Goal: Task Accomplishment & Management: Manage account settings

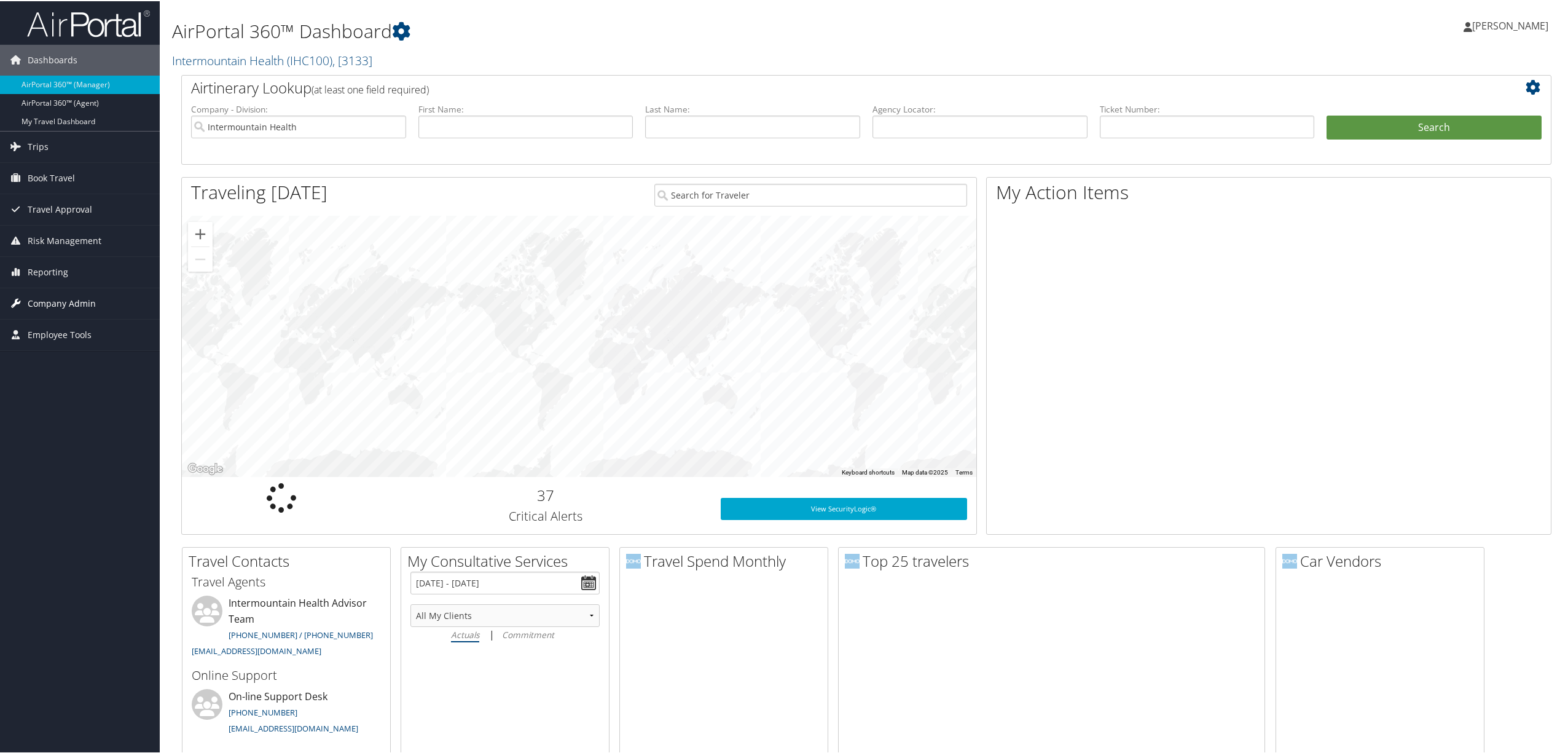
click at [82, 301] on span "Company Admin" at bounding box center [62, 302] width 68 height 30
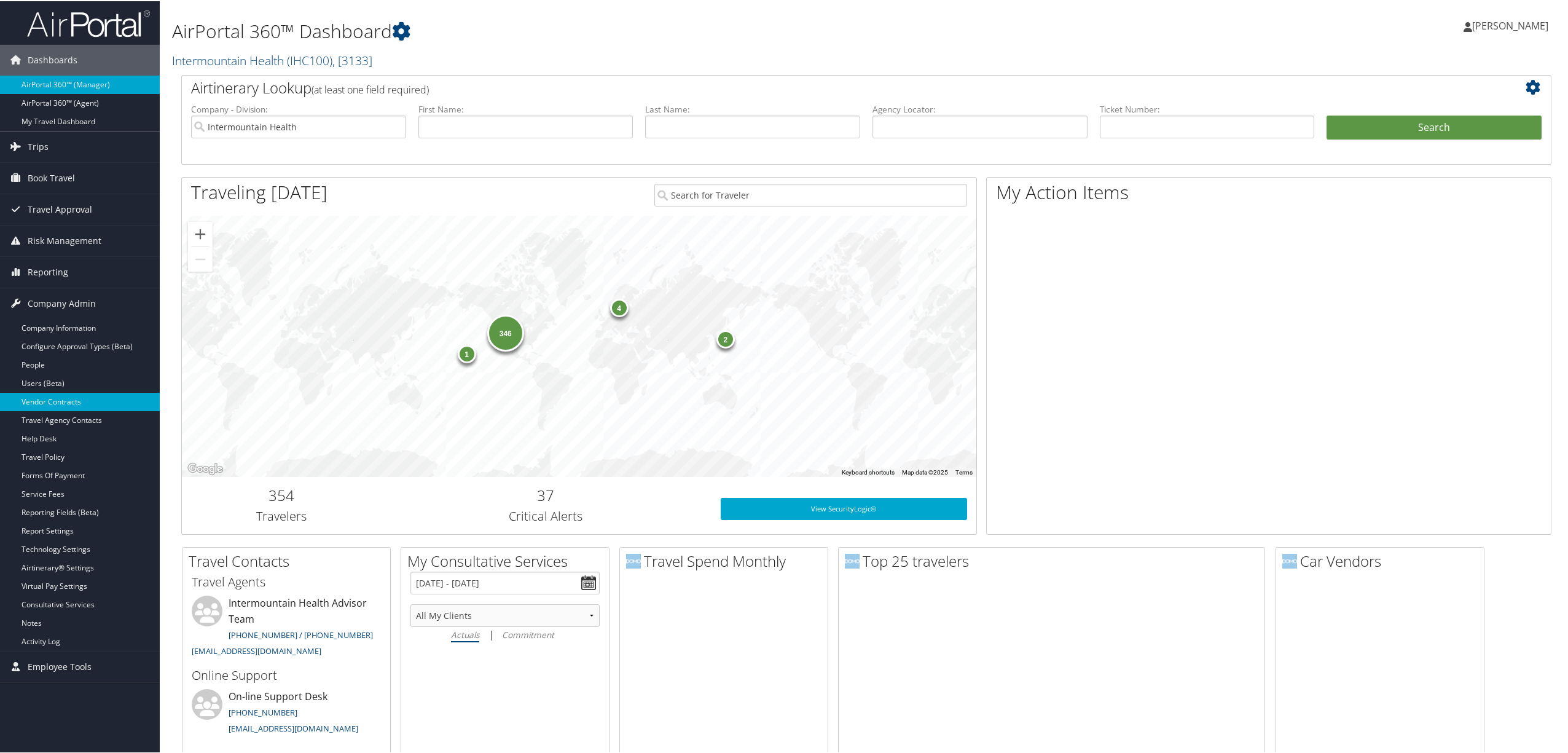
click at [72, 397] on link "Vendor Contracts" at bounding box center [80, 401] width 160 height 18
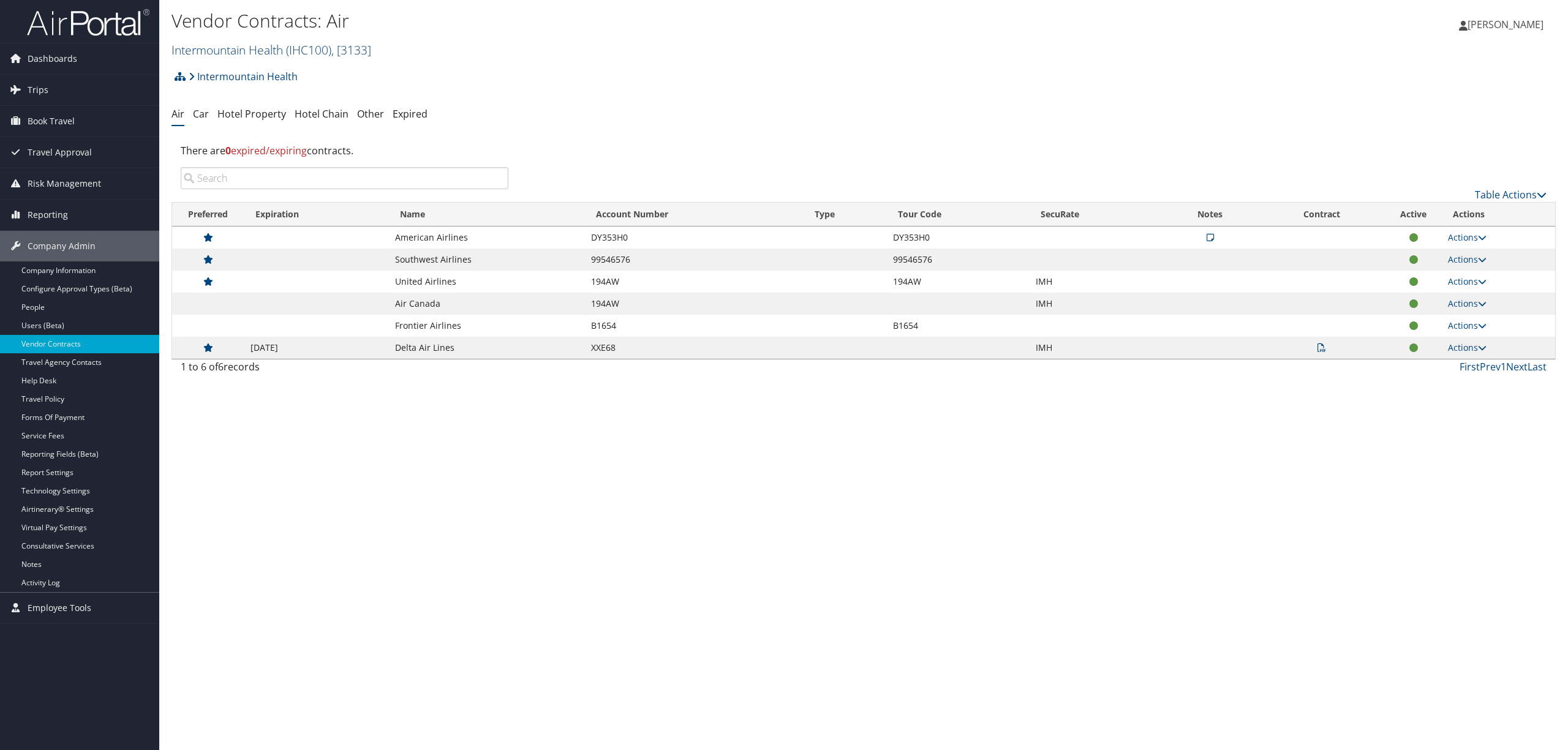
click at [350, 47] on span ", [ 3133 ]" at bounding box center [351, 49] width 39 height 16
click at [231, 75] on input "search" at bounding box center [252, 73] width 161 height 23
type input "young living"
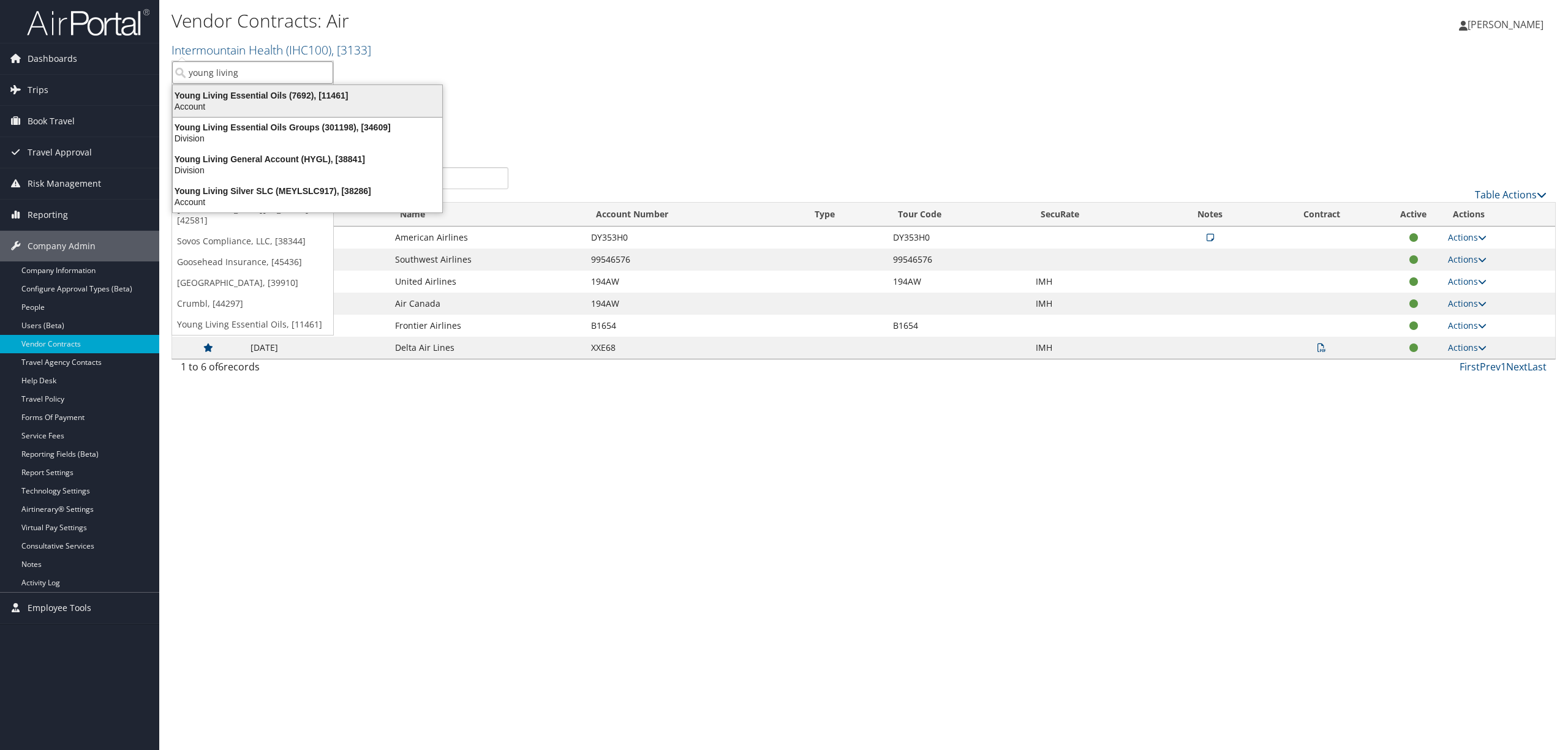
click at [233, 104] on div "Account" at bounding box center [307, 106] width 284 height 11
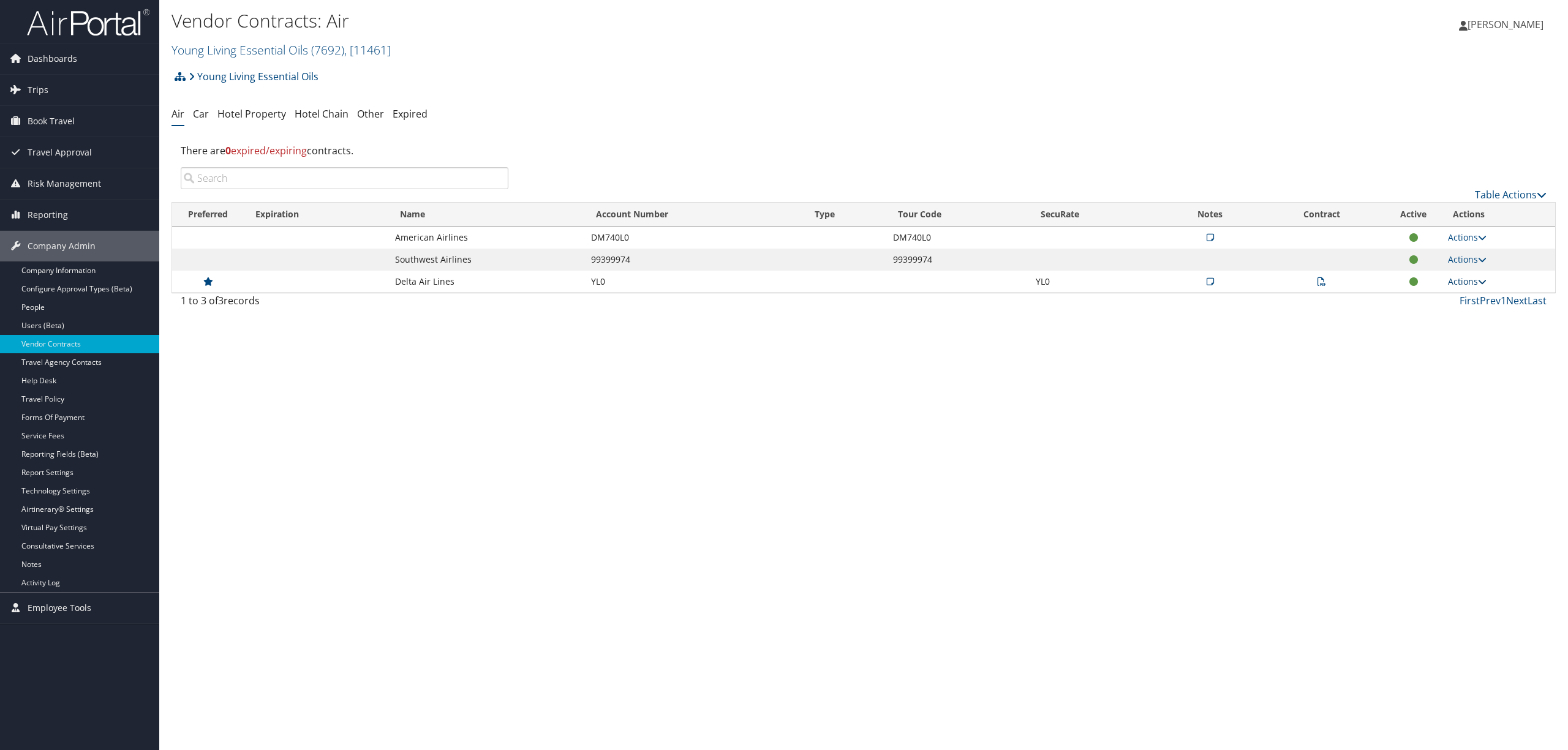
click at [1465, 281] on link "Actions" at bounding box center [1466, 281] width 39 height 12
click at [1455, 340] on link "Edit Contract" at bounding box center [1442, 342] width 82 height 21
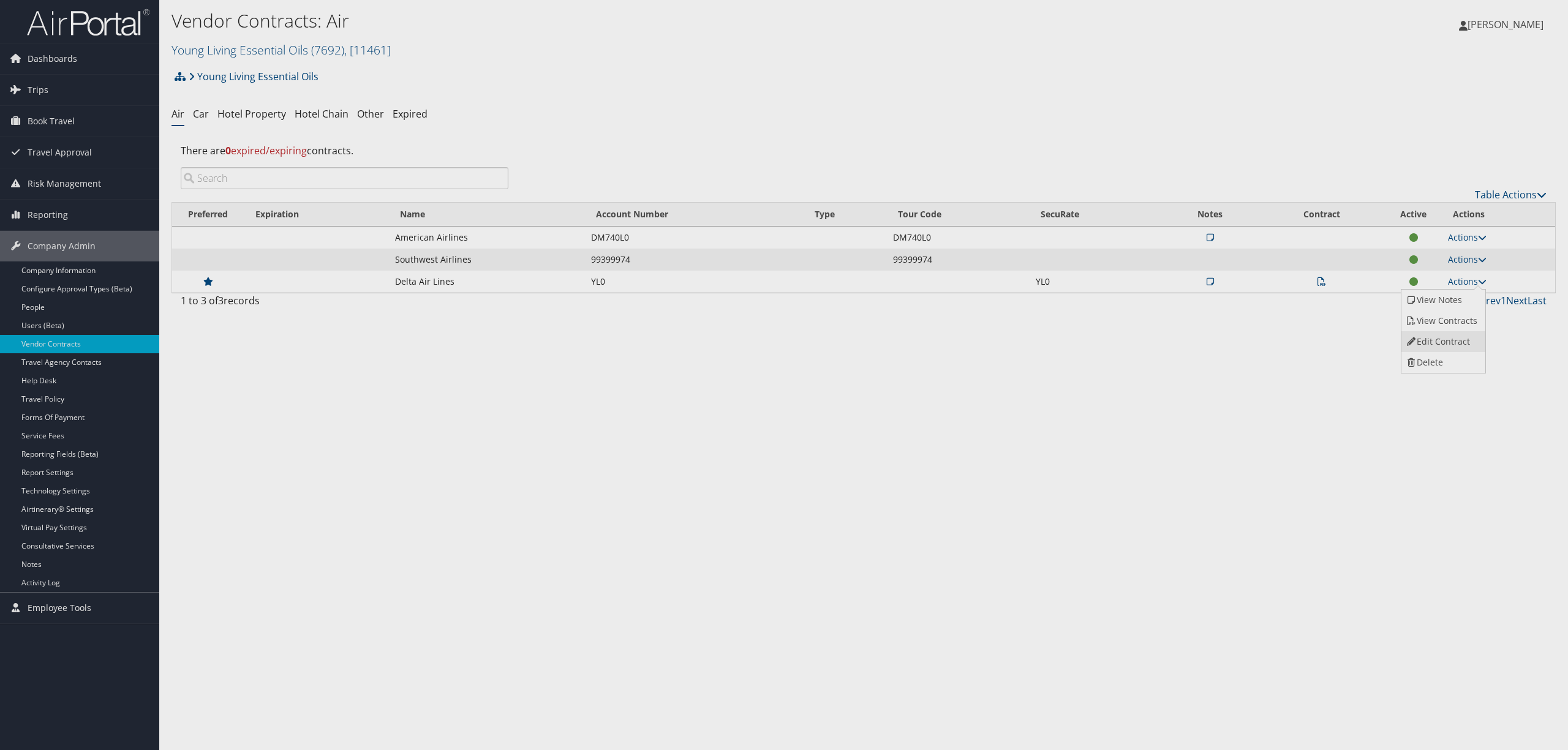
select select "[object Object]"
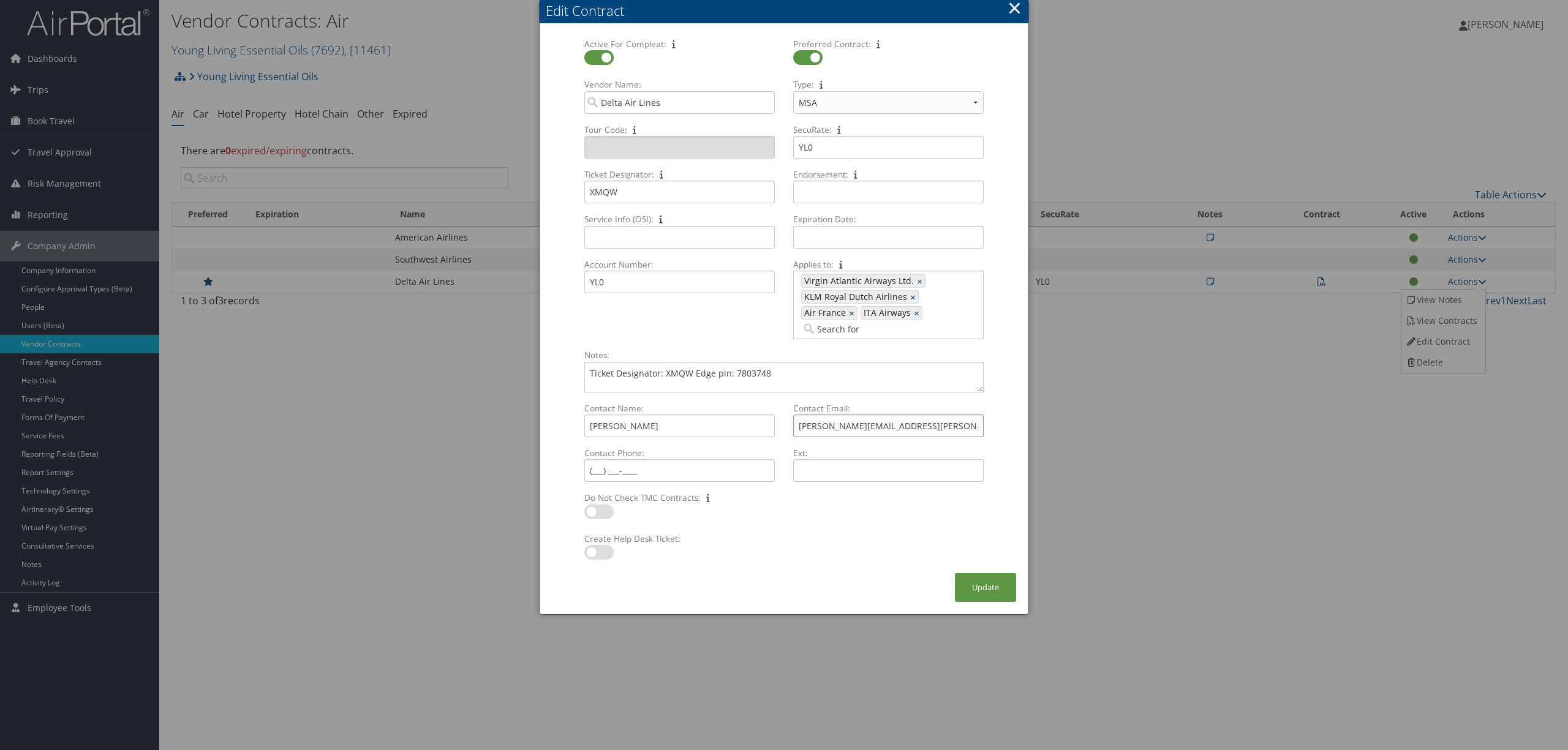
drag, startPoint x: 897, startPoint y: 424, endPoint x: 788, endPoint y: 431, distance: 109.2
click at [788, 431] on div "renee.everts@delta.com Multiple values The selected items contain different val…" at bounding box center [888, 431] width 200 height 32
click at [1015, 5] on button "×" at bounding box center [1015, 8] width 14 height 25
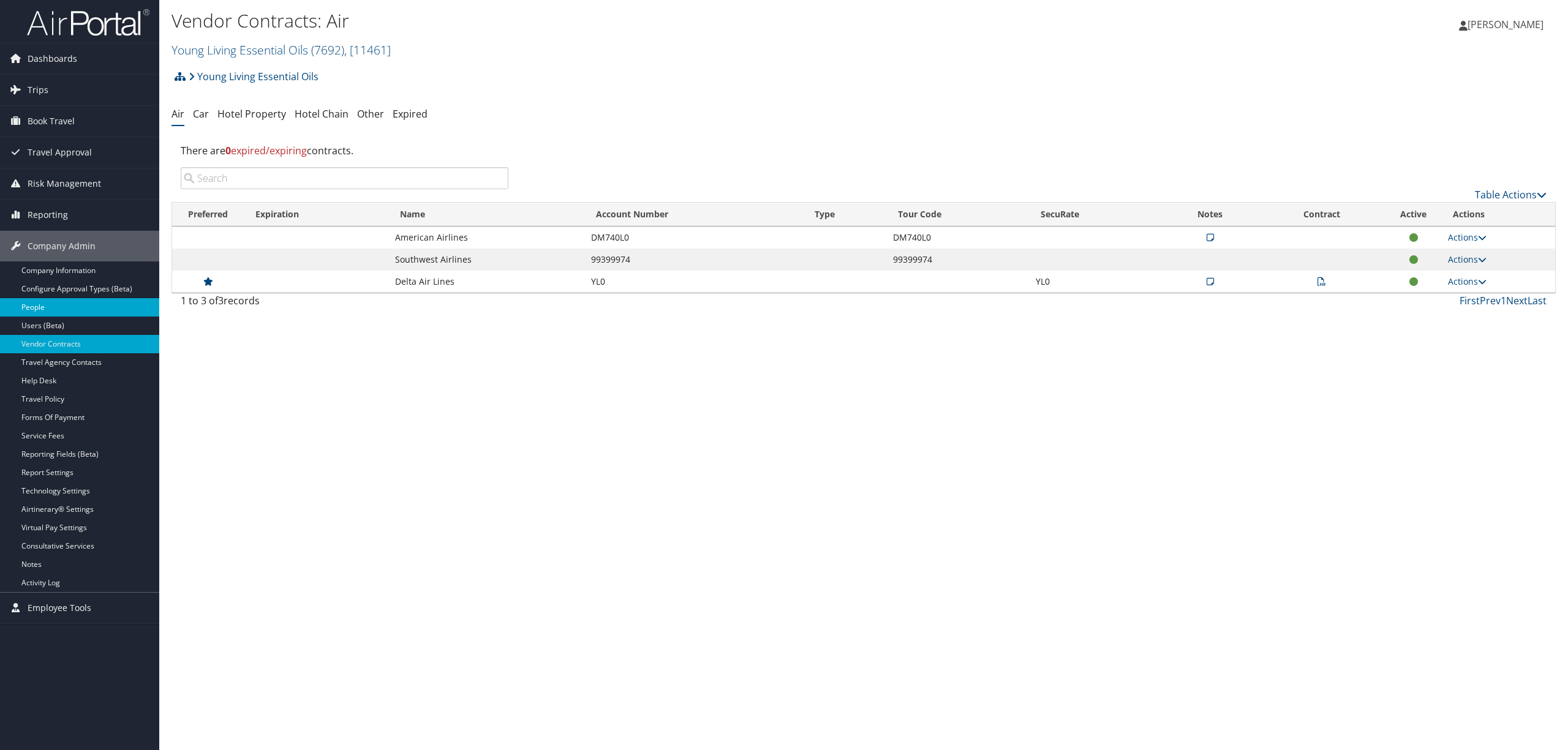
click at [72, 309] on link "People" at bounding box center [80, 307] width 159 height 18
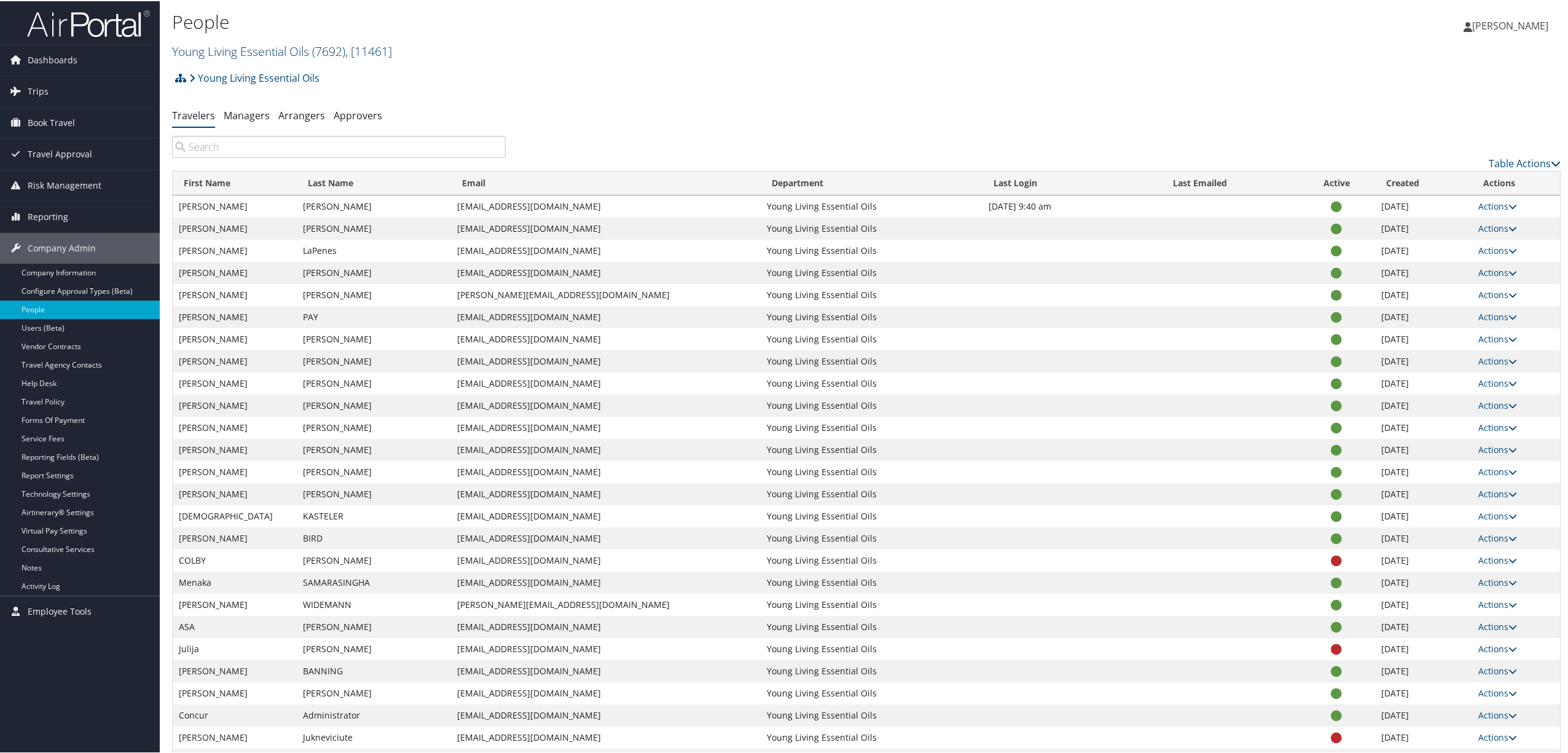
click at [308, 52] on link "Young Living Essential Oils ( 7692 ) , [ 11461 ]" at bounding box center [281, 50] width 220 height 16
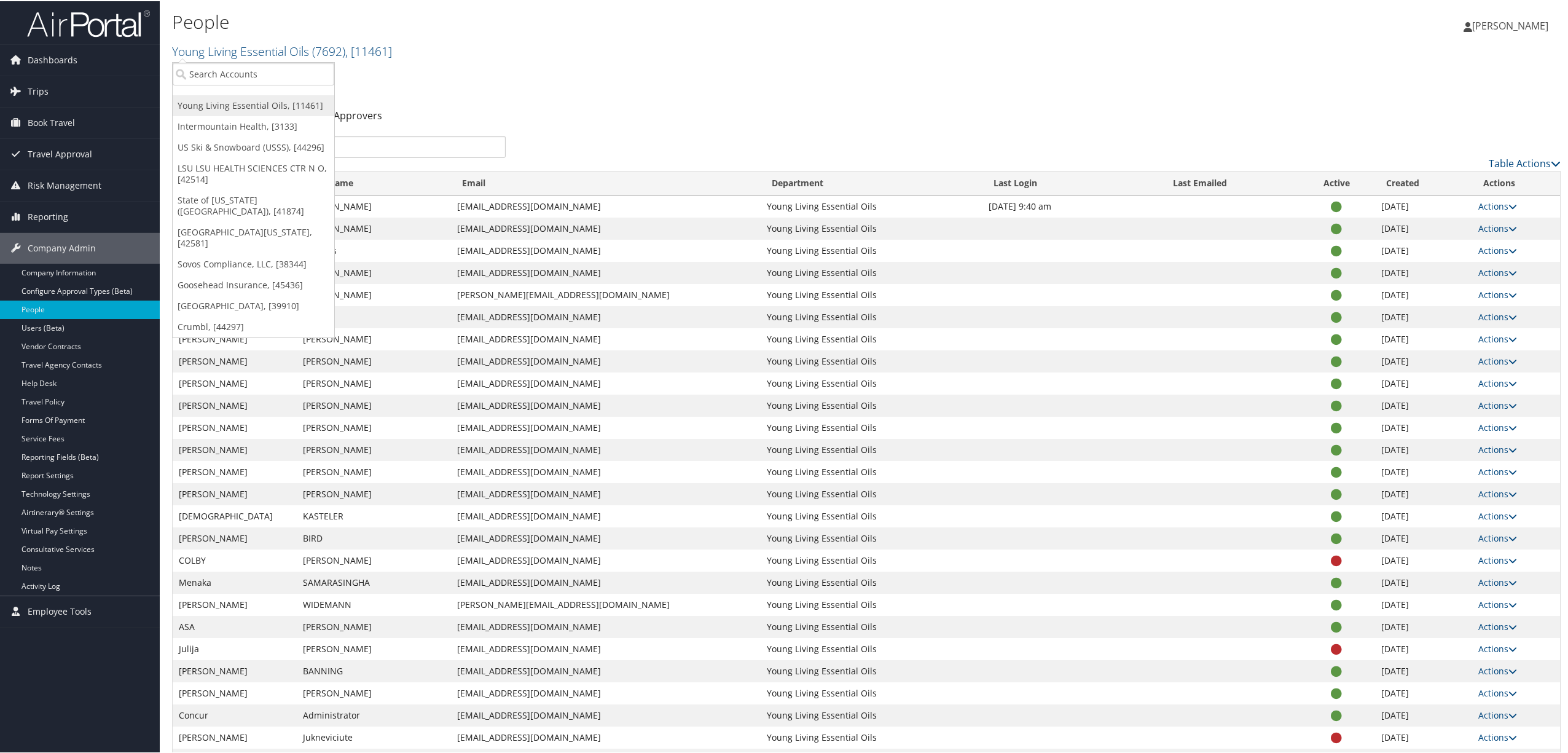
click at [283, 105] on link "Young Living Essential Oils, [11461]" at bounding box center [253, 105] width 161 height 21
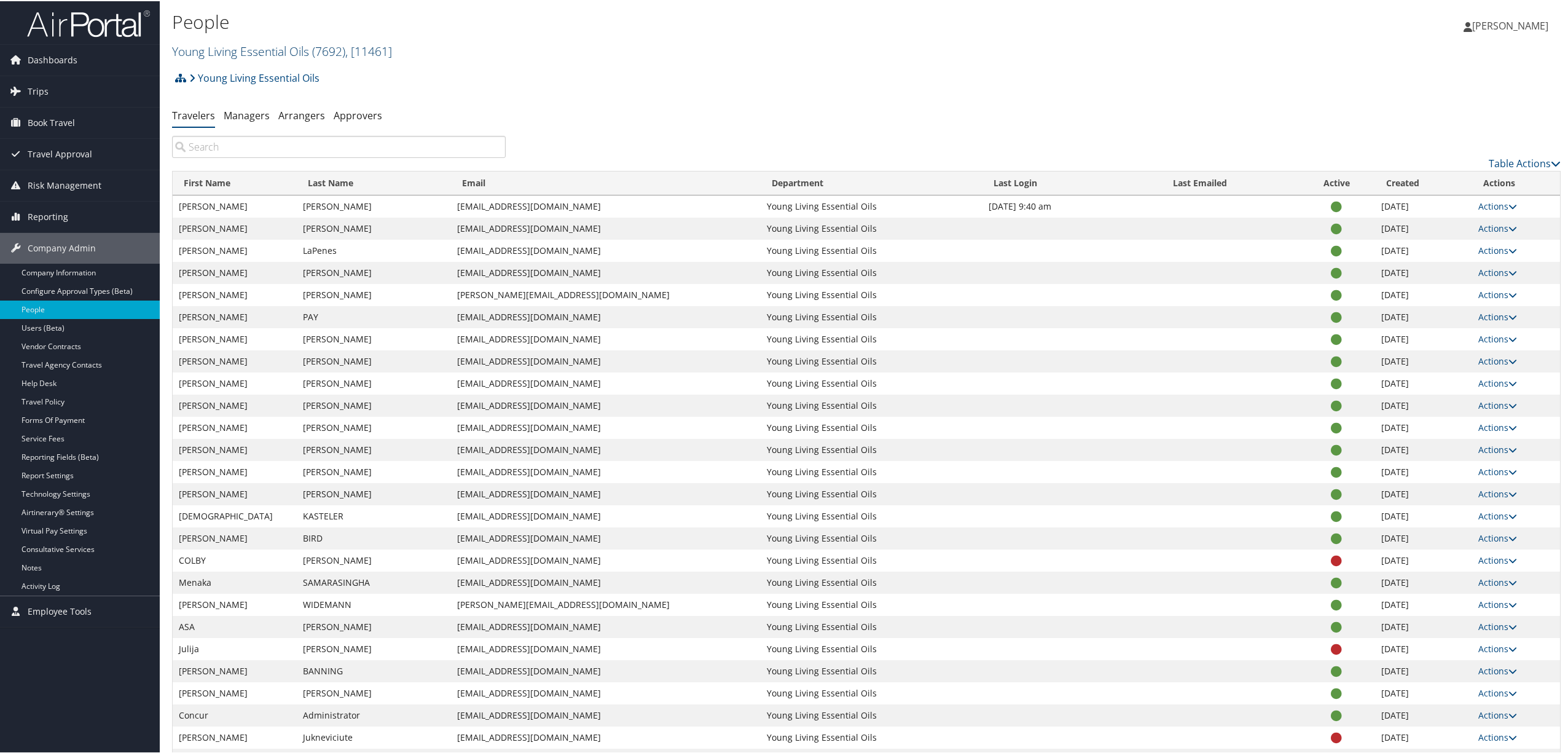
click at [296, 42] on link "Young Living Essential Oils ( 7692 ) , [ 11461 ]" at bounding box center [281, 50] width 220 height 16
click at [337, 143] on input "search" at bounding box center [339, 145] width 334 height 22
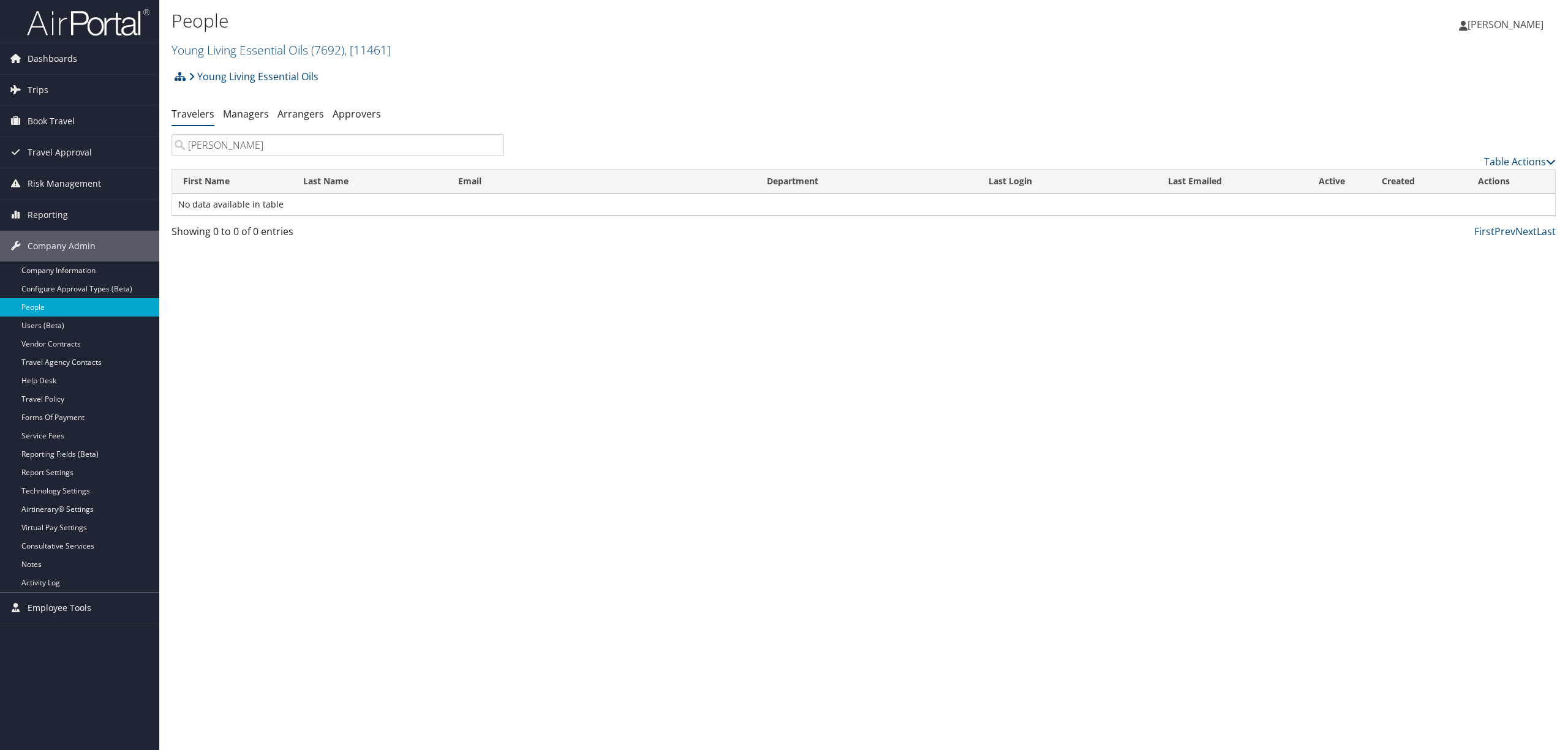
type input "[PERSON_NAME]"
click at [344, 47] on span "( 7692 )" at bounding box center [327, 49] width 33 height 16
click at [259, 126] on link "Intermountain Health, [3133]" at bounding box center [252, 125] width 161 height 21
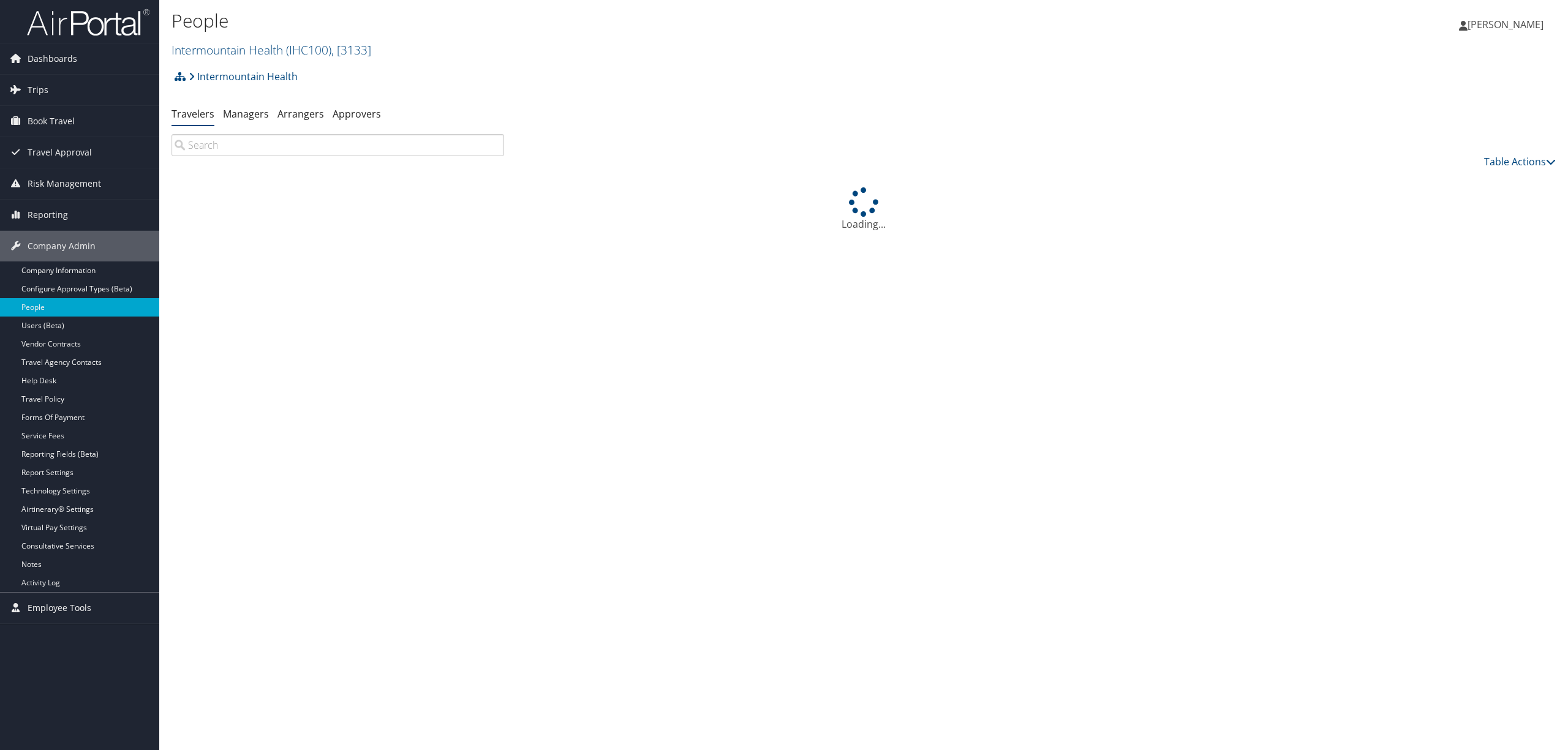
click at [371, 143] on input "search" at bounding box center [338, 145] width 333 height 22
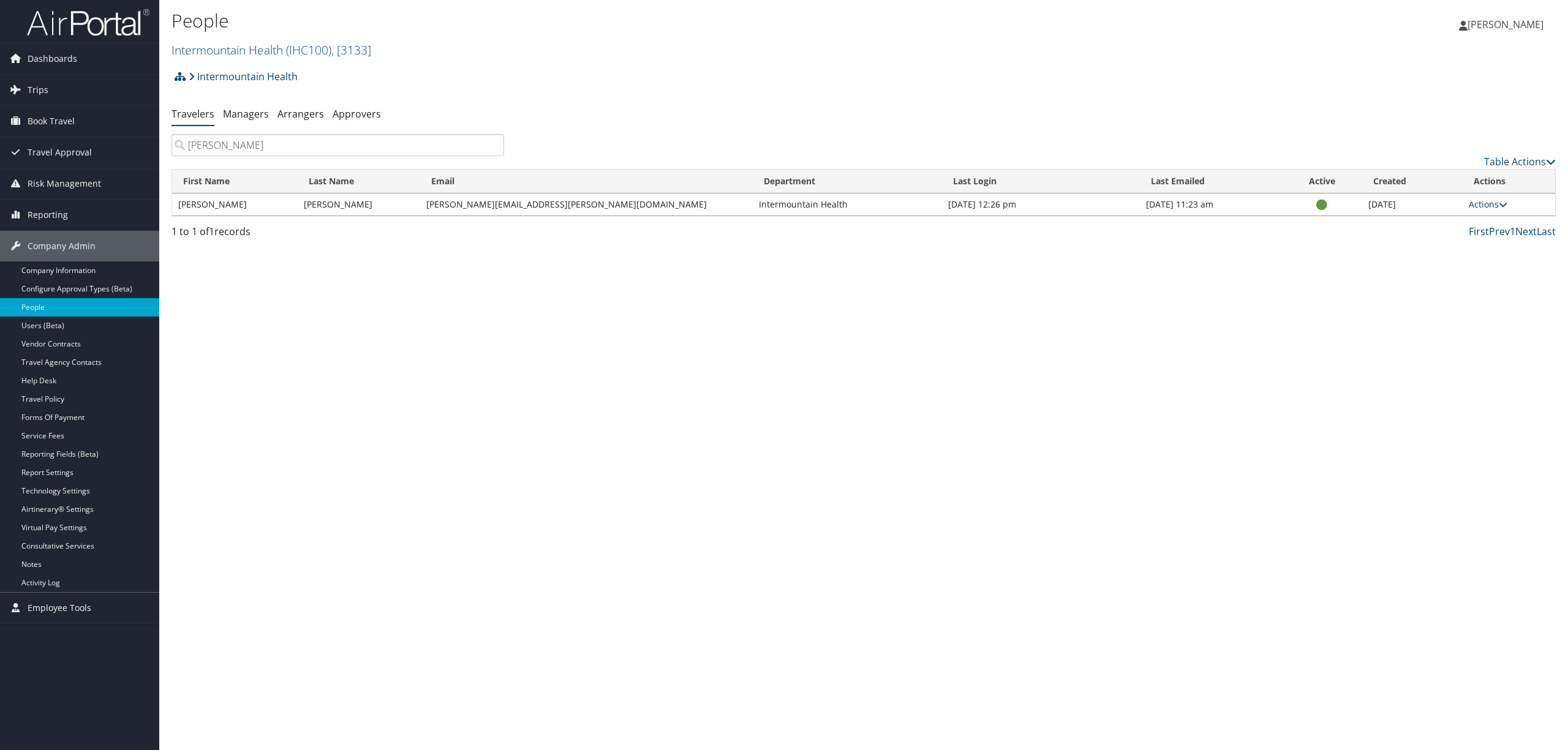
type input "barnard"
click at [1486, 202] on link "Actions" at bounding box center [1488, 204] width 39 height 12
click at [1461, 262] on link "User Technology Settings" at bounding box center [1440, 264] width 124 height 21
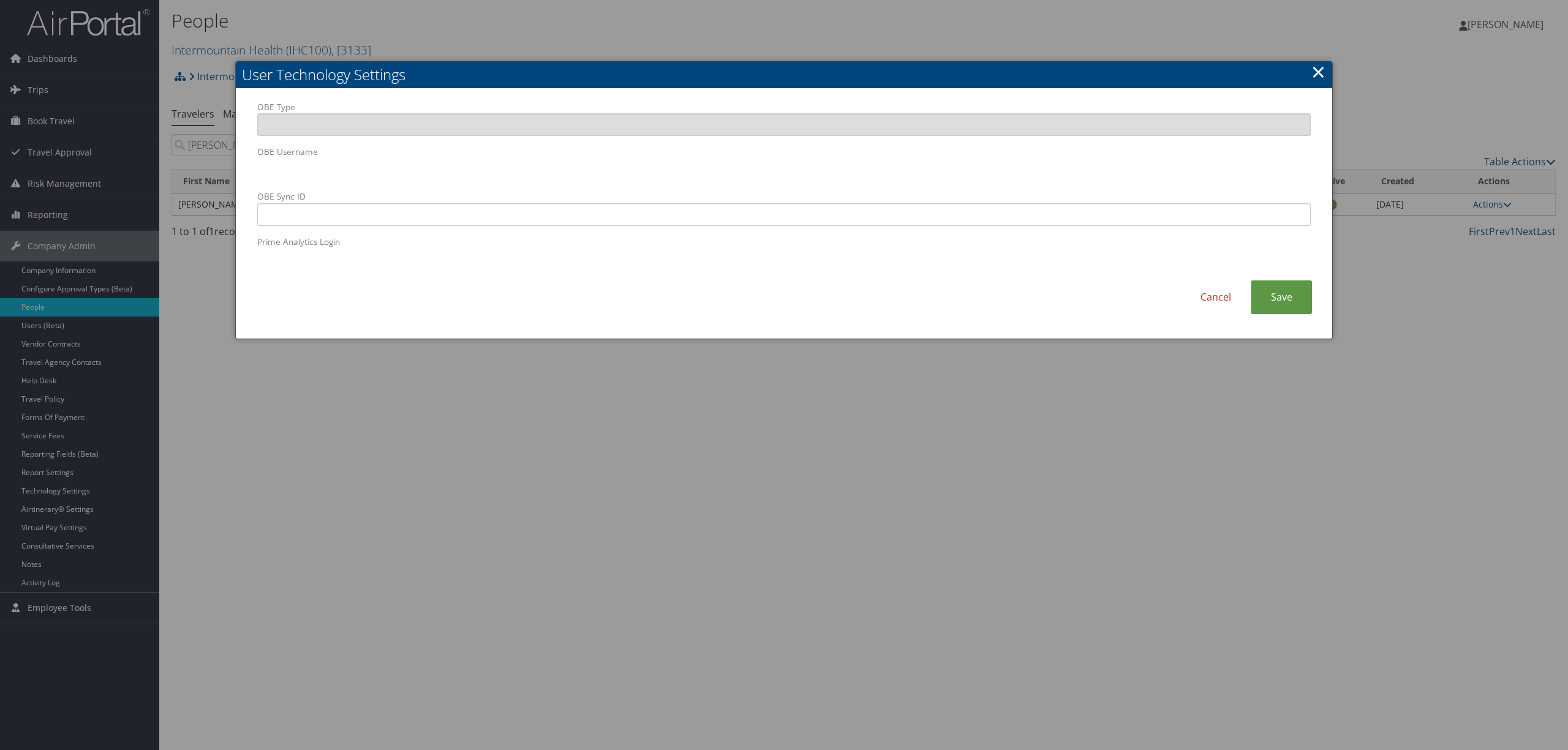
click at [1318, 66] on link "×" at bounding box center [1318, 71] width 14 height 25
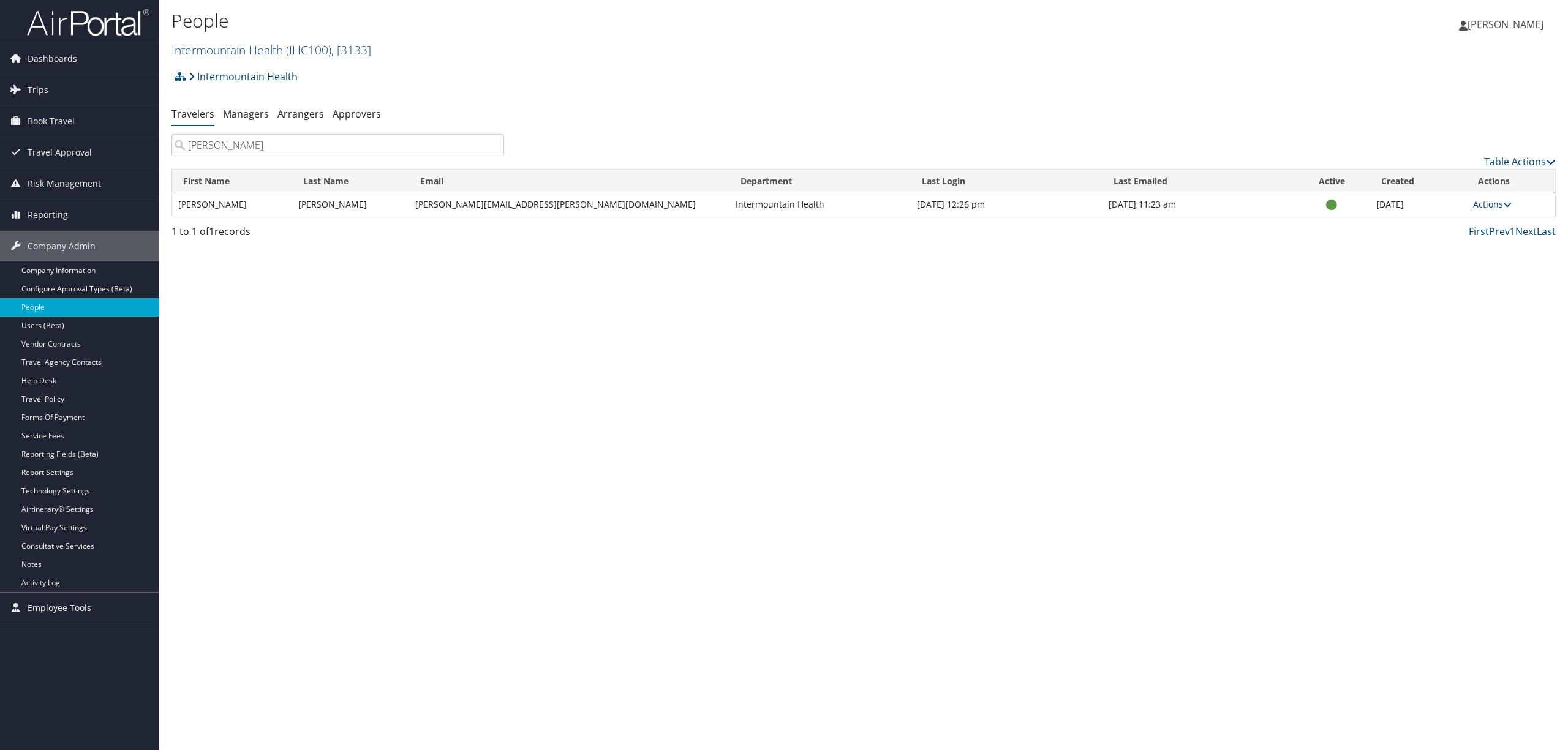
click at [1488, 203] on link "Actions" at bounding box center [1492, 204] width 39 height 12
click at [1438, 214] on link "User Settings" at bounding box center [1441, 223] width 124 height 21
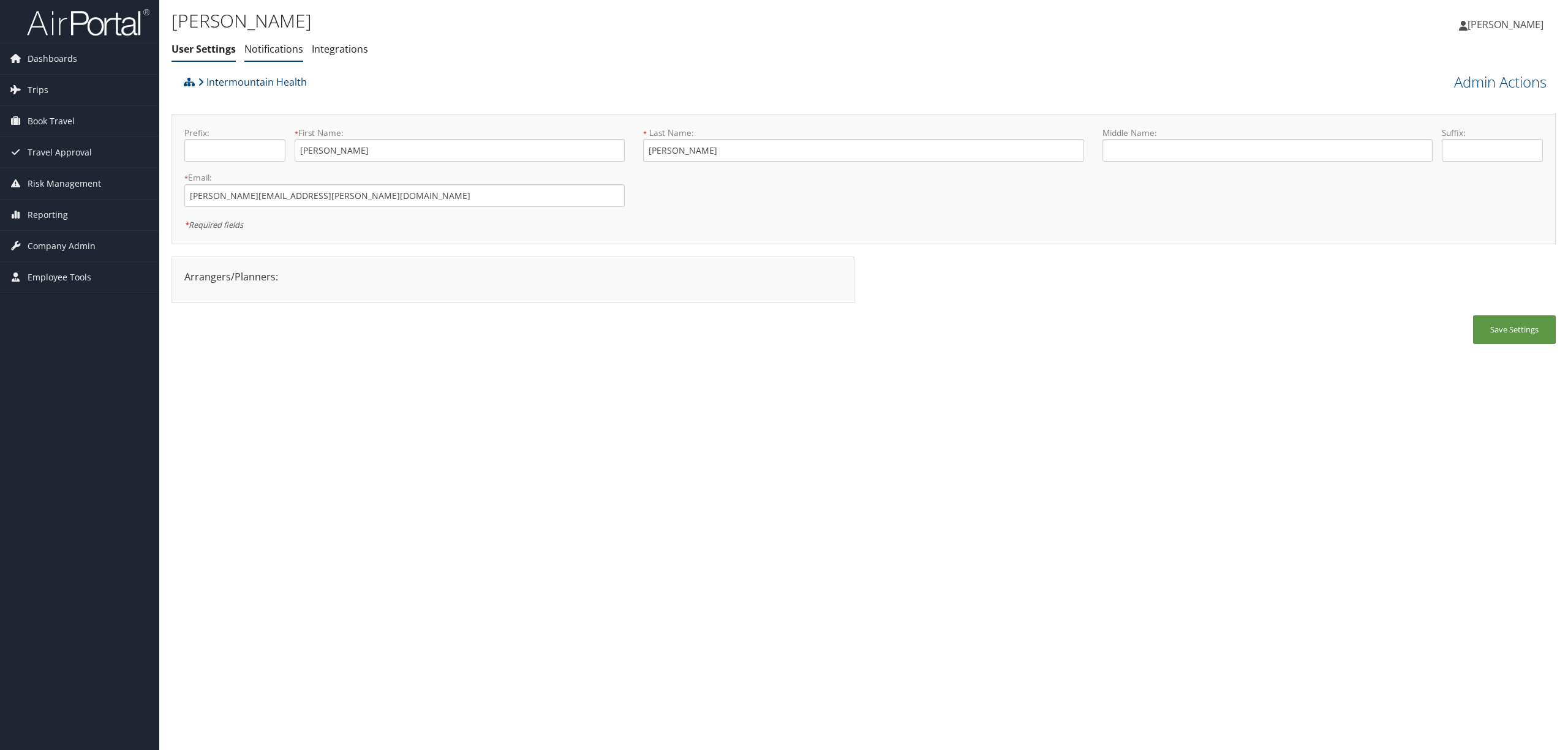
click at [273, 49] on link "Notifications" at bounding box center [274, 49] width 59 height 13
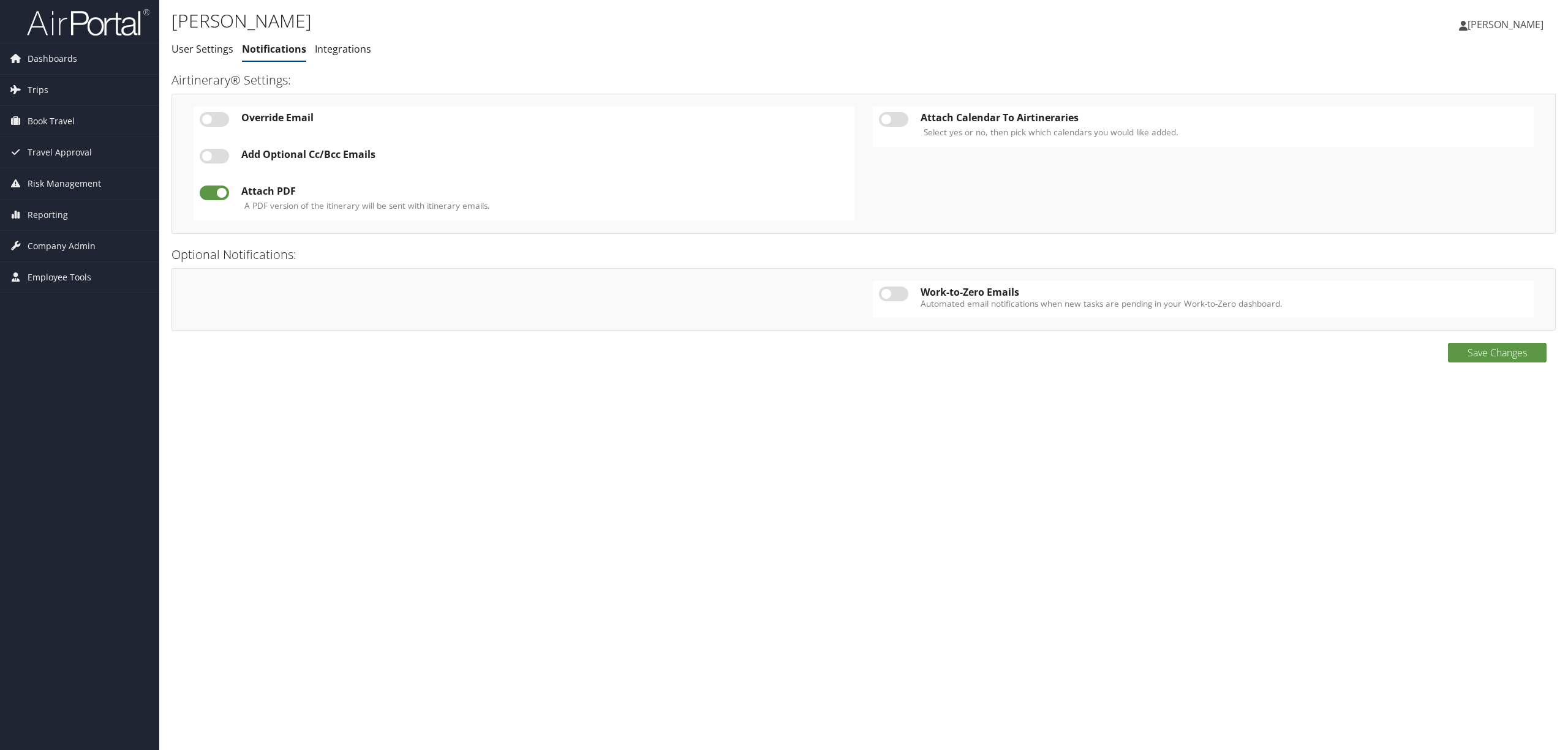
click at [890, 120] on label at bounding box center [893, 119] width 30 height 15
click at [890, 120] on input "checkbox" at bounding box center [888, 121] width 8 height 8
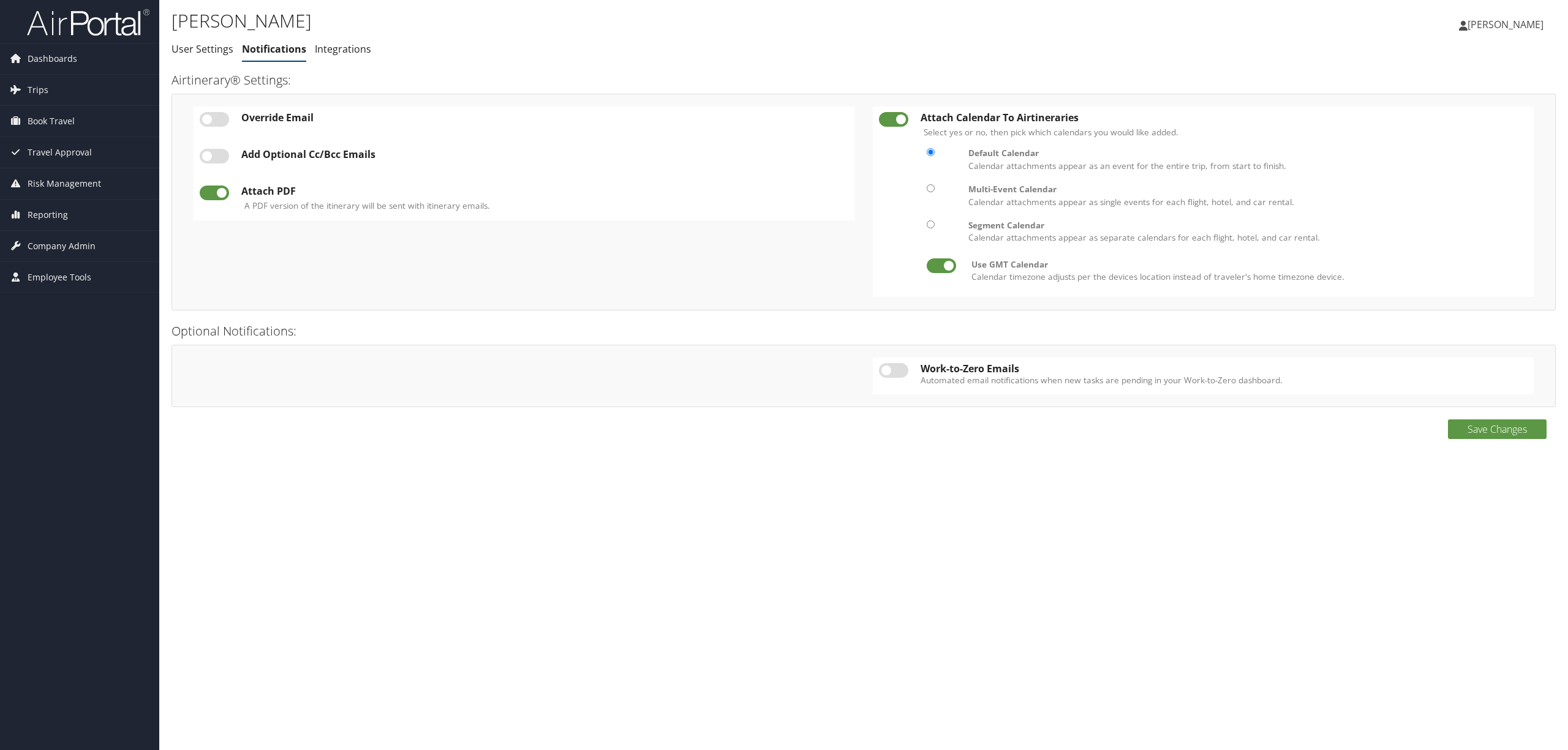
click at [907, 115] on label at bounding box center [893, 119] width 30 height 15
click at [893, 118] on input "checkbox" at bounding box center [888, 121] width 8 height 8
checkbox input "false"
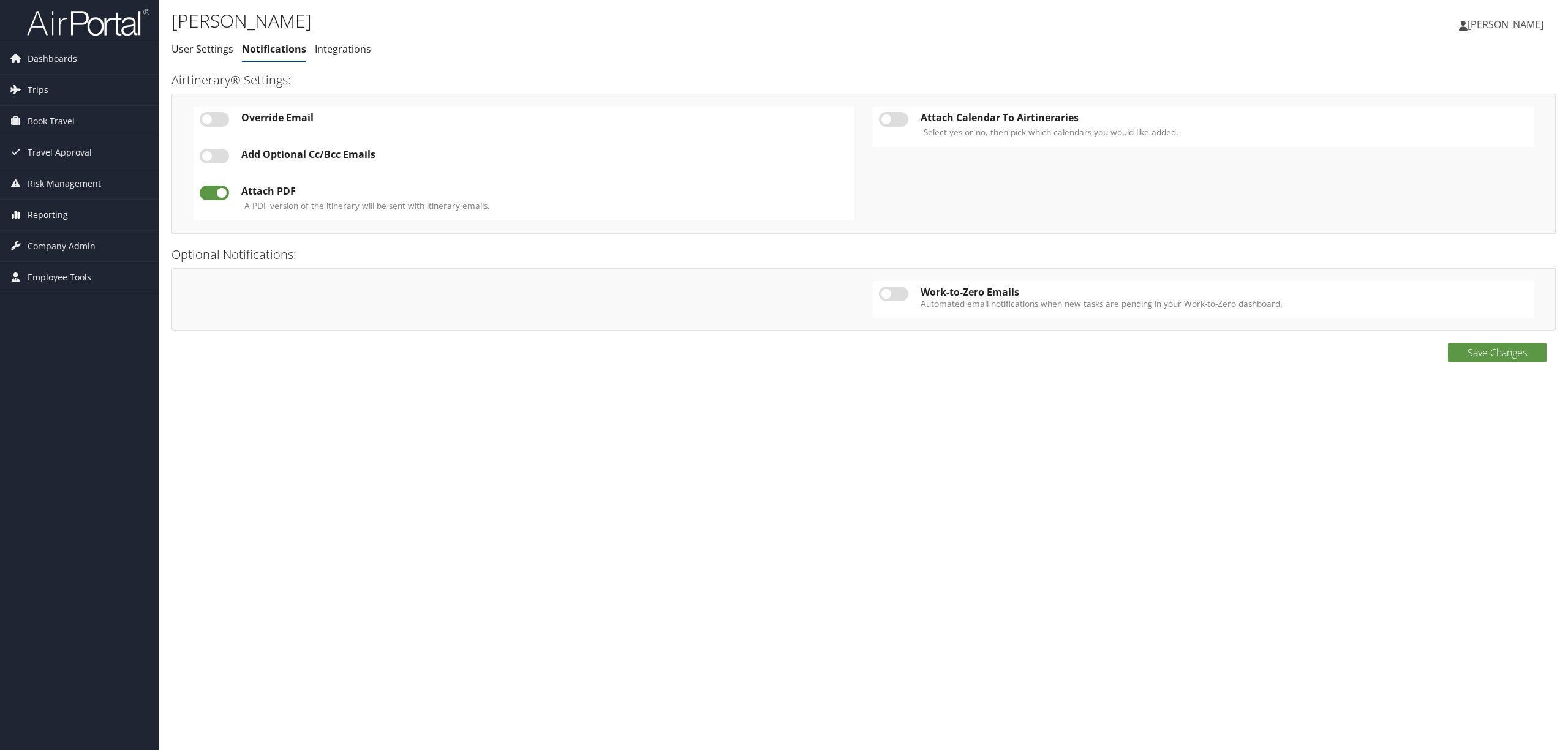
click at [62, 208] on span "Reporting" at bounding box center [47, 214] width 40 height 30
click at [55, 307] on link "Domo" at bounding box center [80, 313] width 159 height 18
click at [89, 352] on span "Company Admin" at bounding box center [61, 356] width 68 height 30
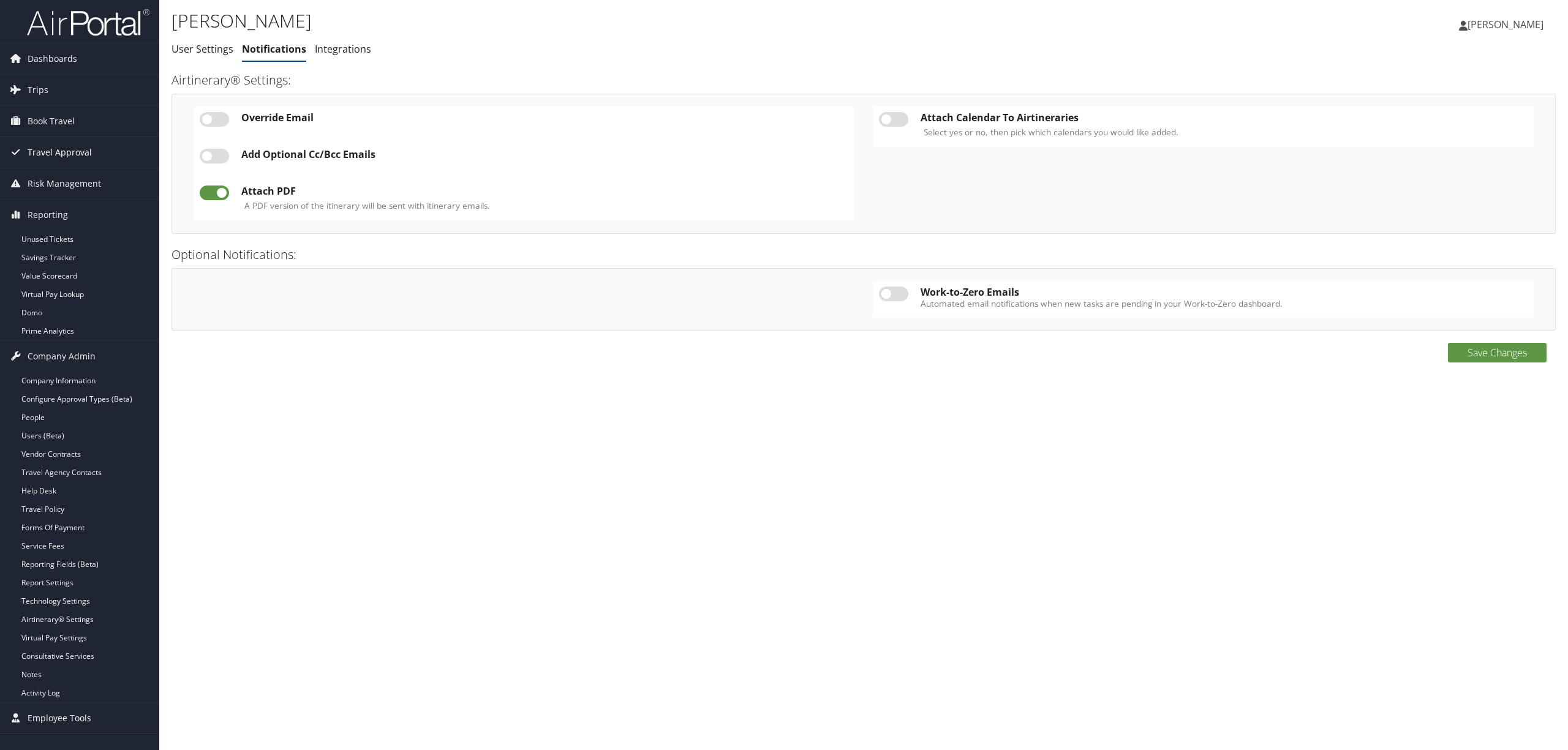
click at [80, 145] on span "Travel Approval" at bounding box center [59, 152] width 64 height 30
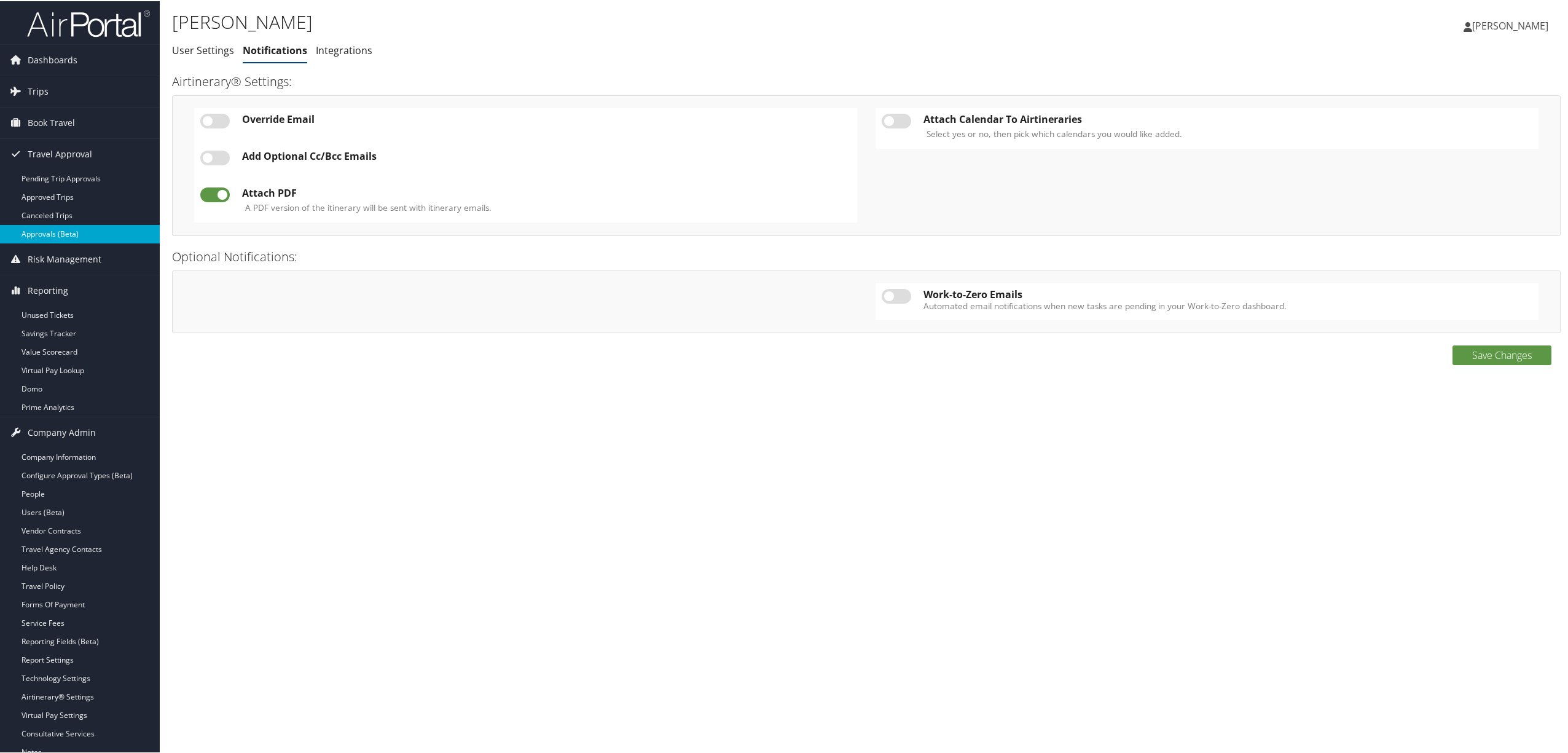
click at [80, 231] on link "Approvals (Beta)" at bounding box center [80, 233] width 160 height 18
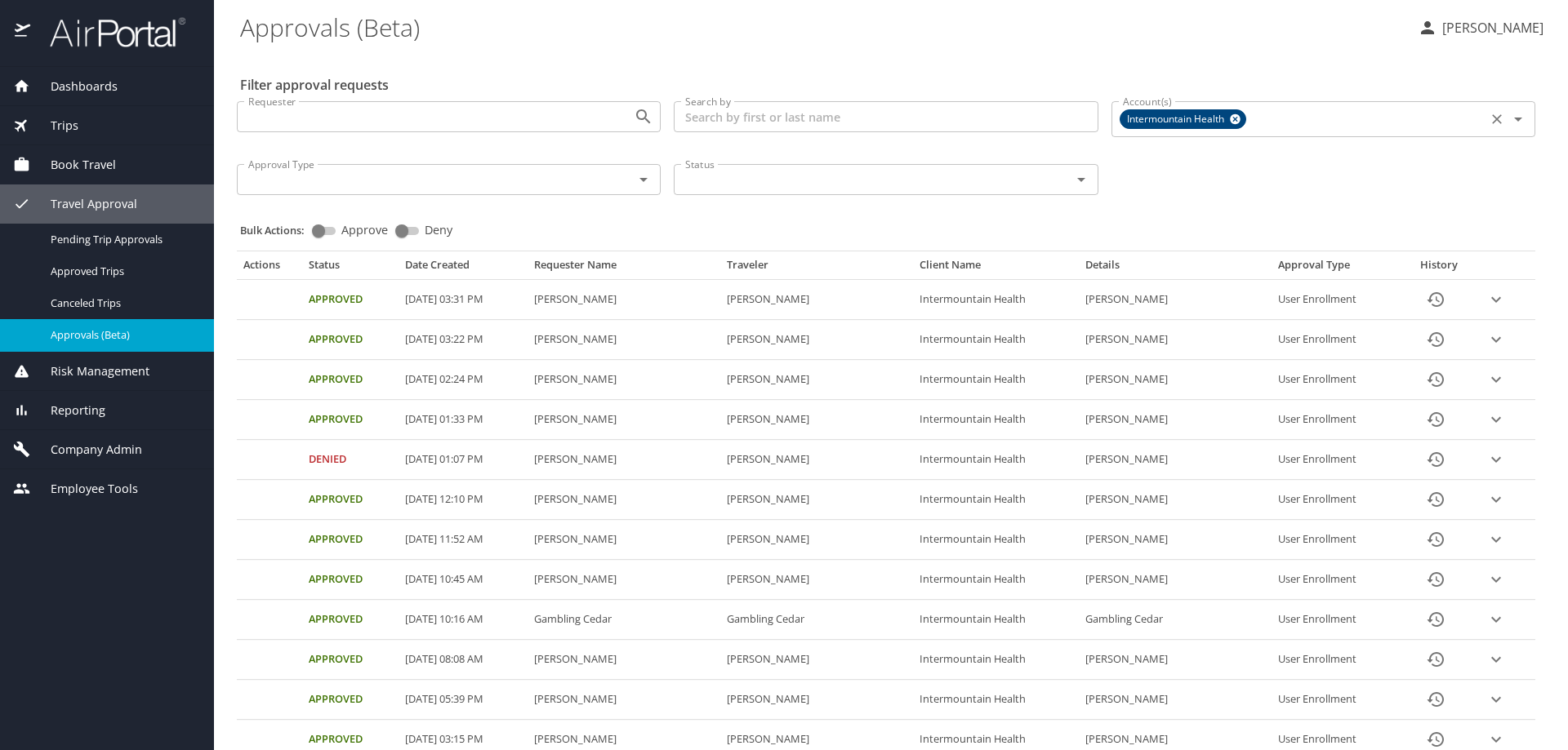
click at [1231, 117] on icon at bounding box center [1234, 119] width 10 height 10
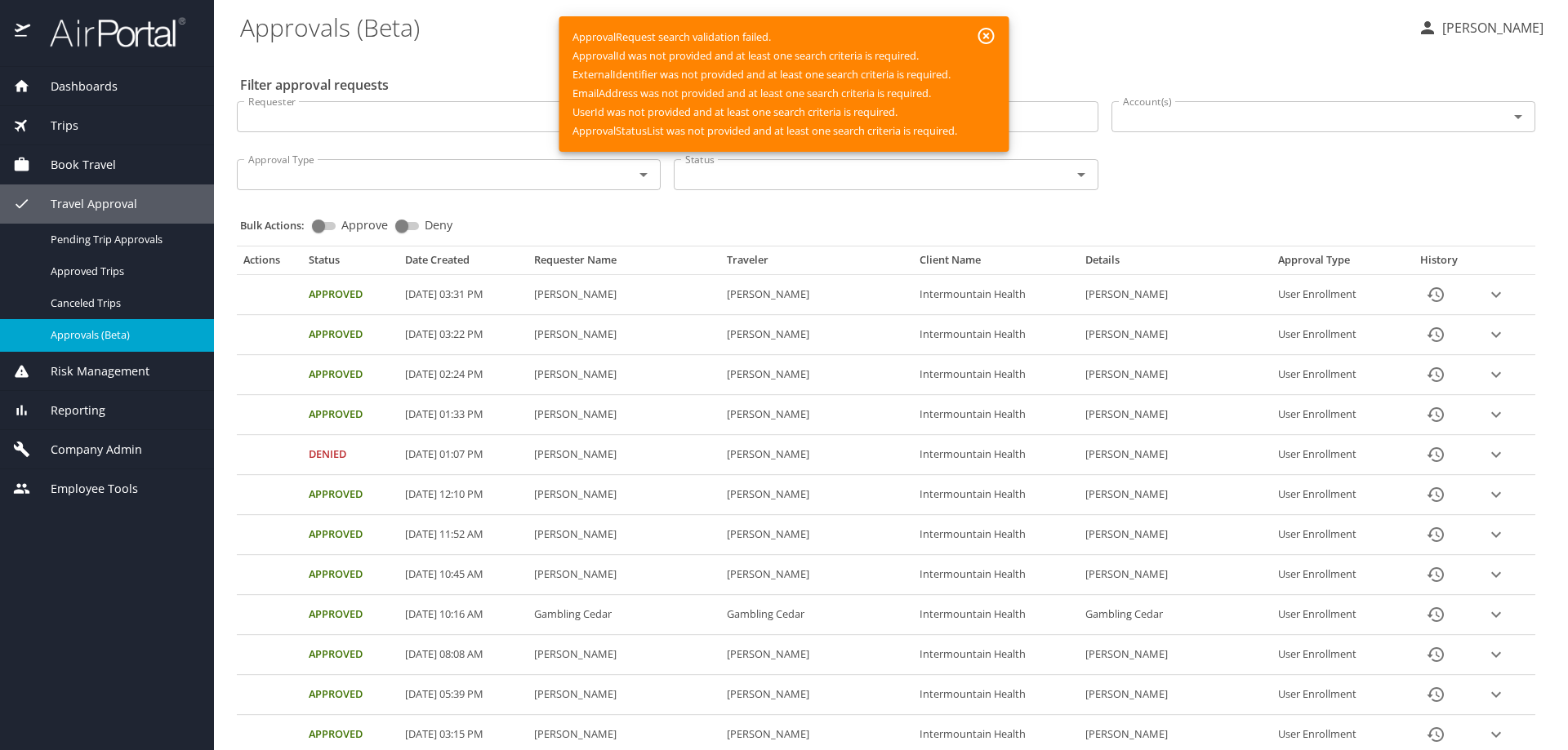
click at [1231, 117] on input "Account(s)" at bounding box center [1298, 117] width 366 height 22
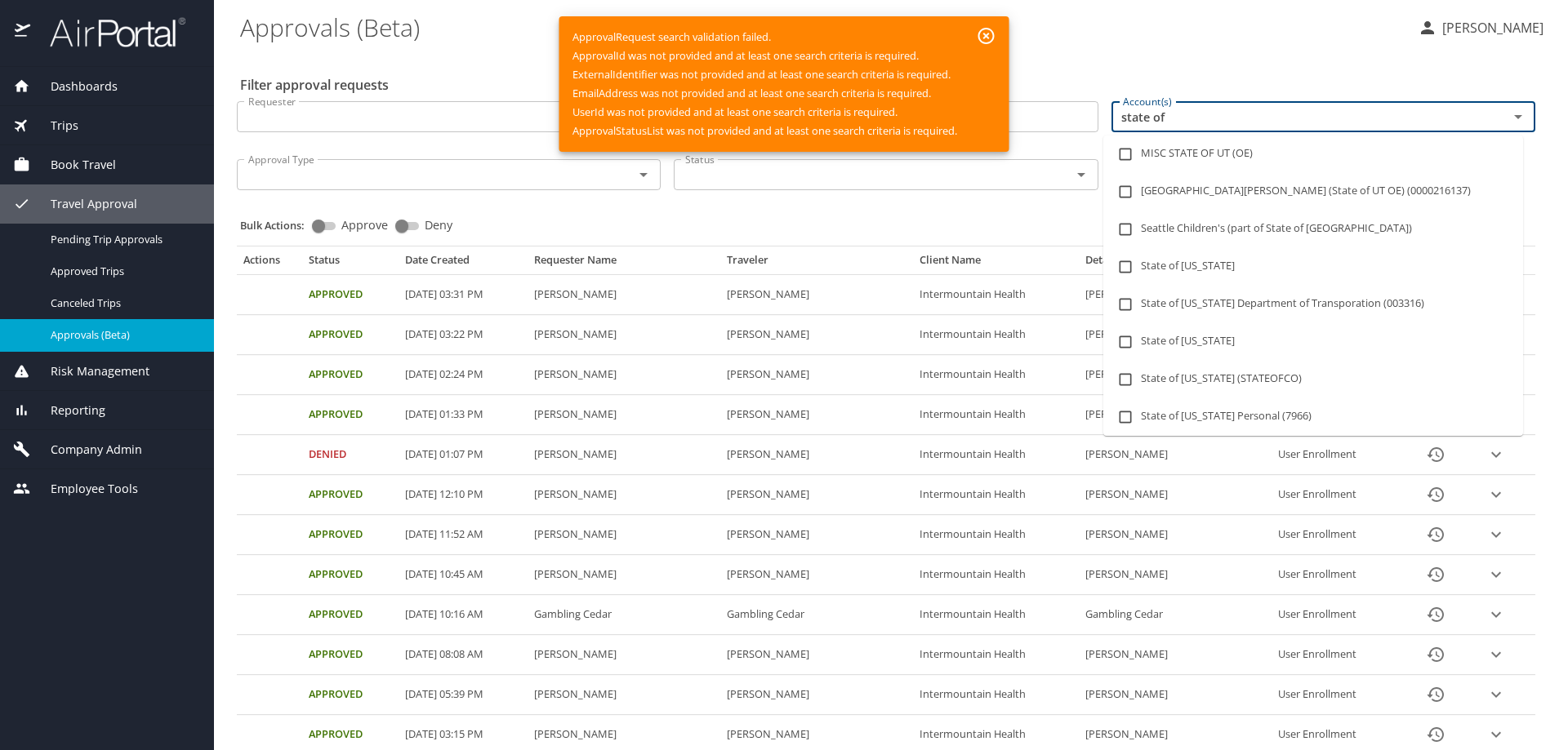
type input "state of l"
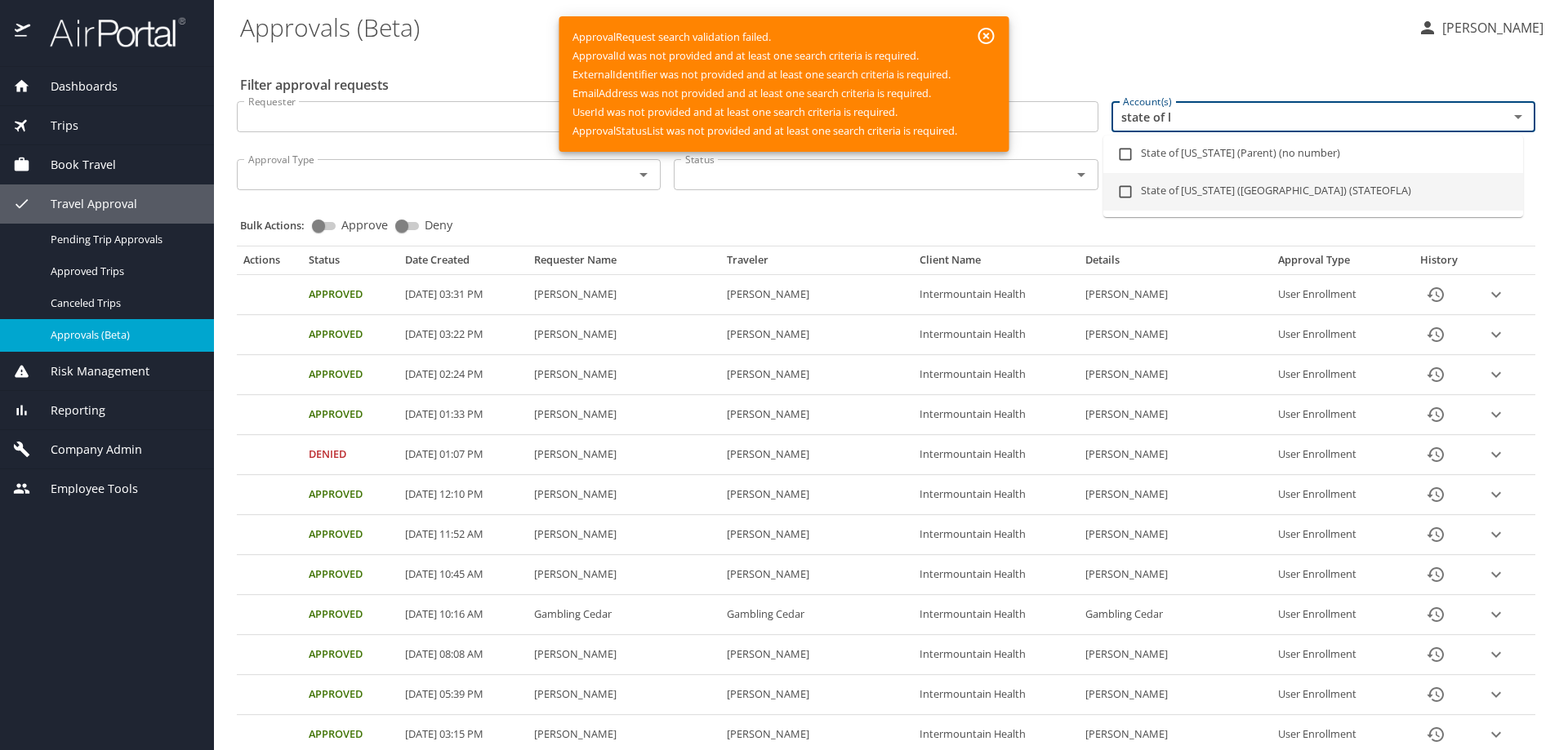
click at [1129, 191] on input "checkbox" at bounding box center [1124, 192] width 31 height 31
checkbox input "true"
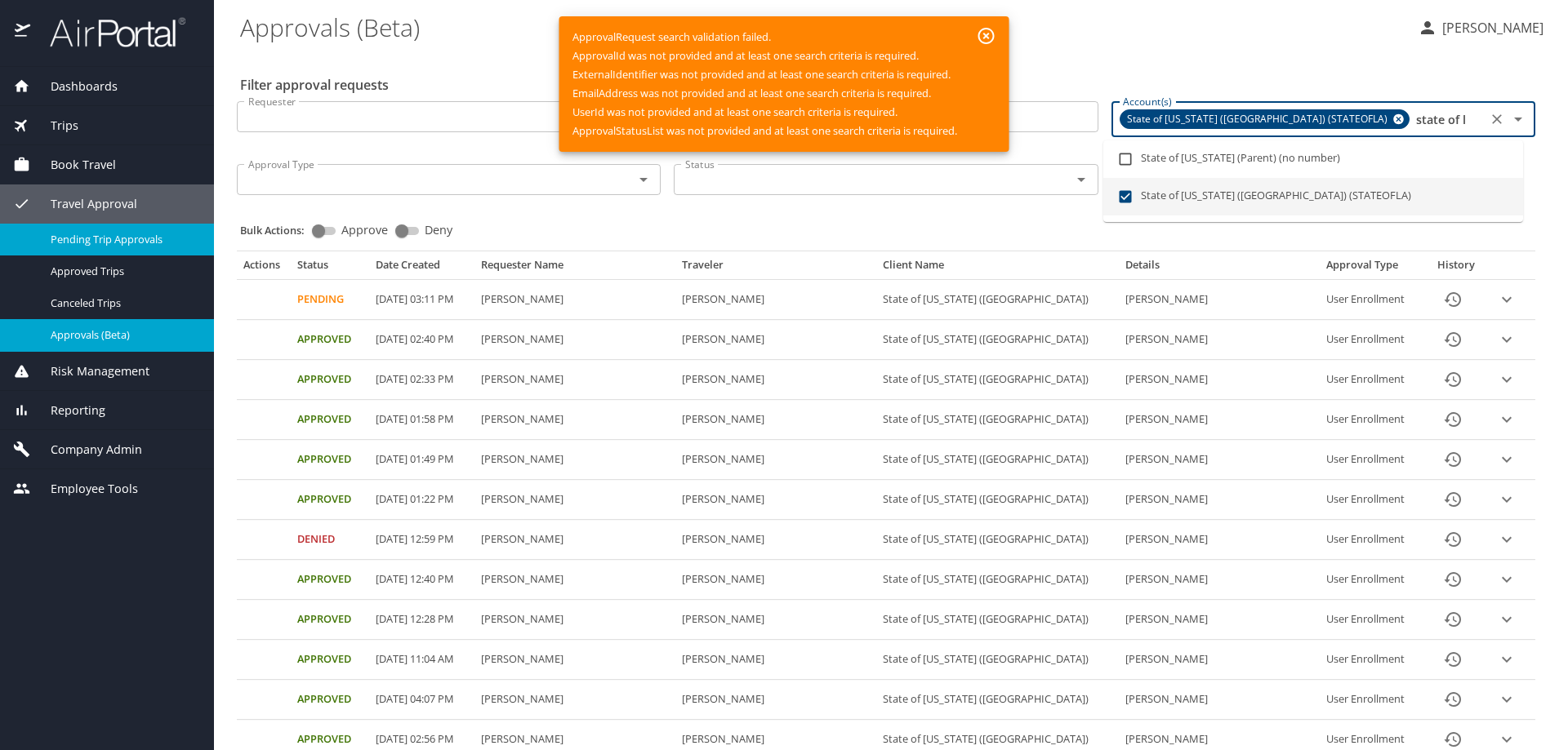
type input "state of l"
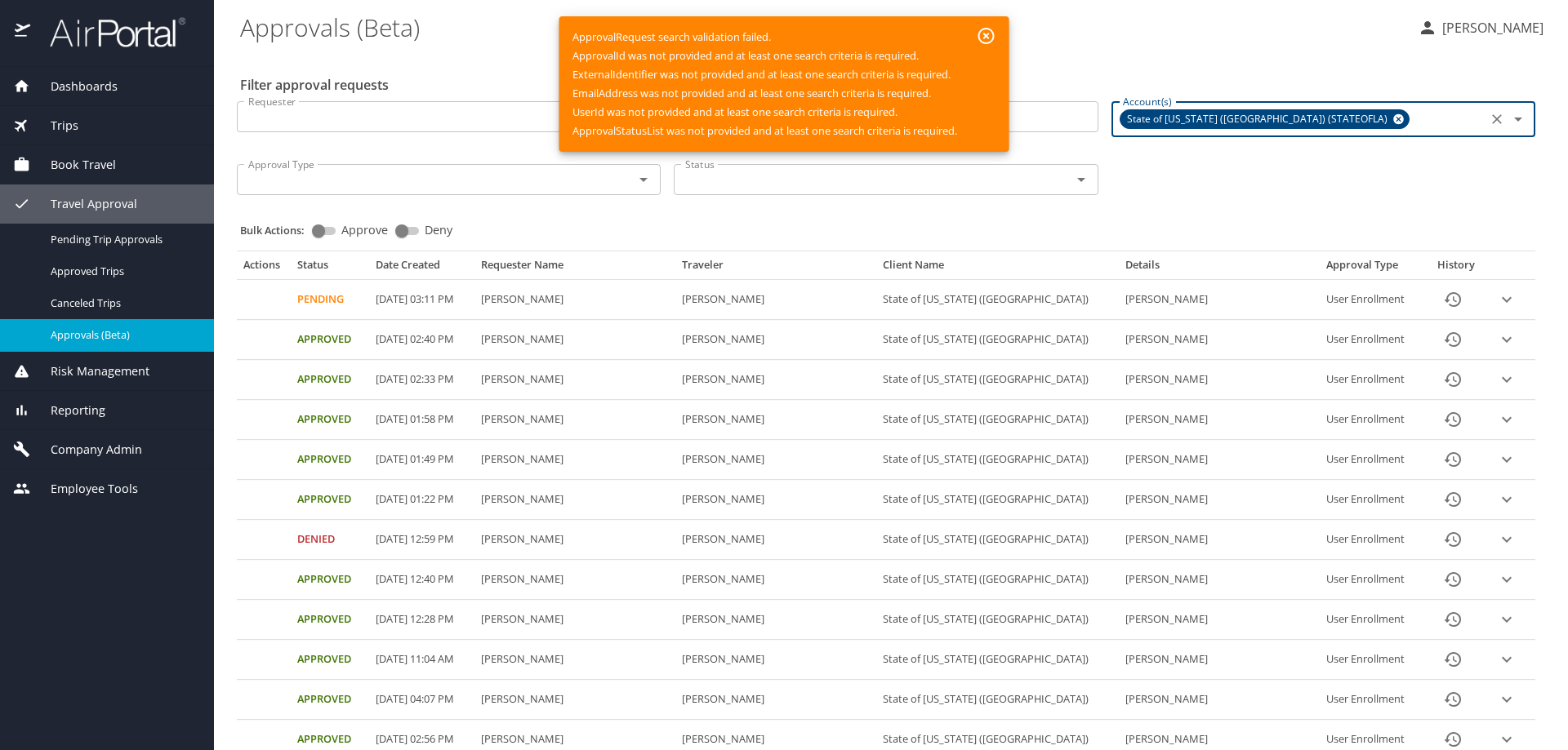
click at [90, 450] on span "Company Admin" at bounding box center [86, 449] width 112 height 18
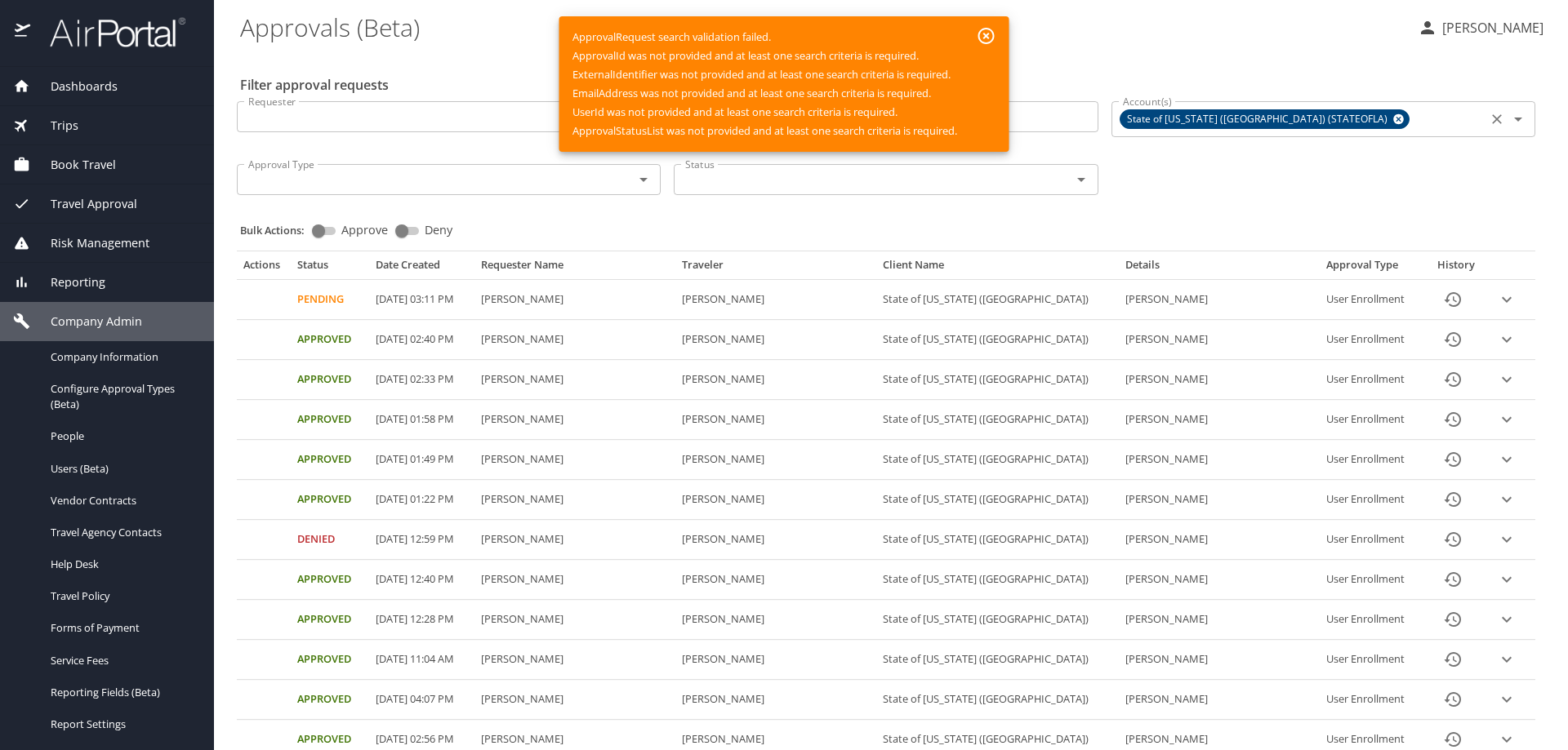
click at [1393, 118] on icon at bounding box center [1398, 119] width 10 height 10
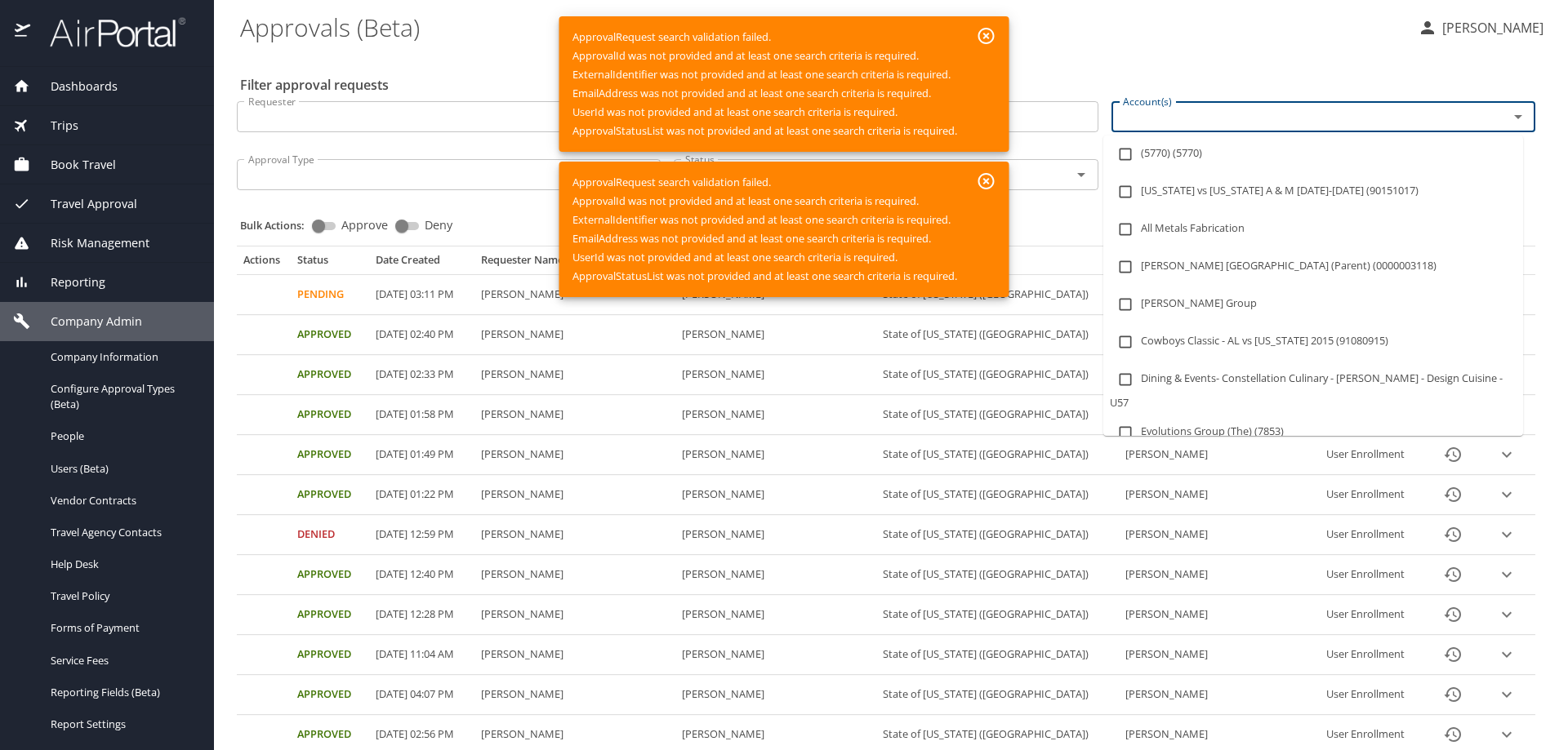
click at [1289, 118] on input "Account(s)" at bounding box center [1298, 117] width 366 height 22
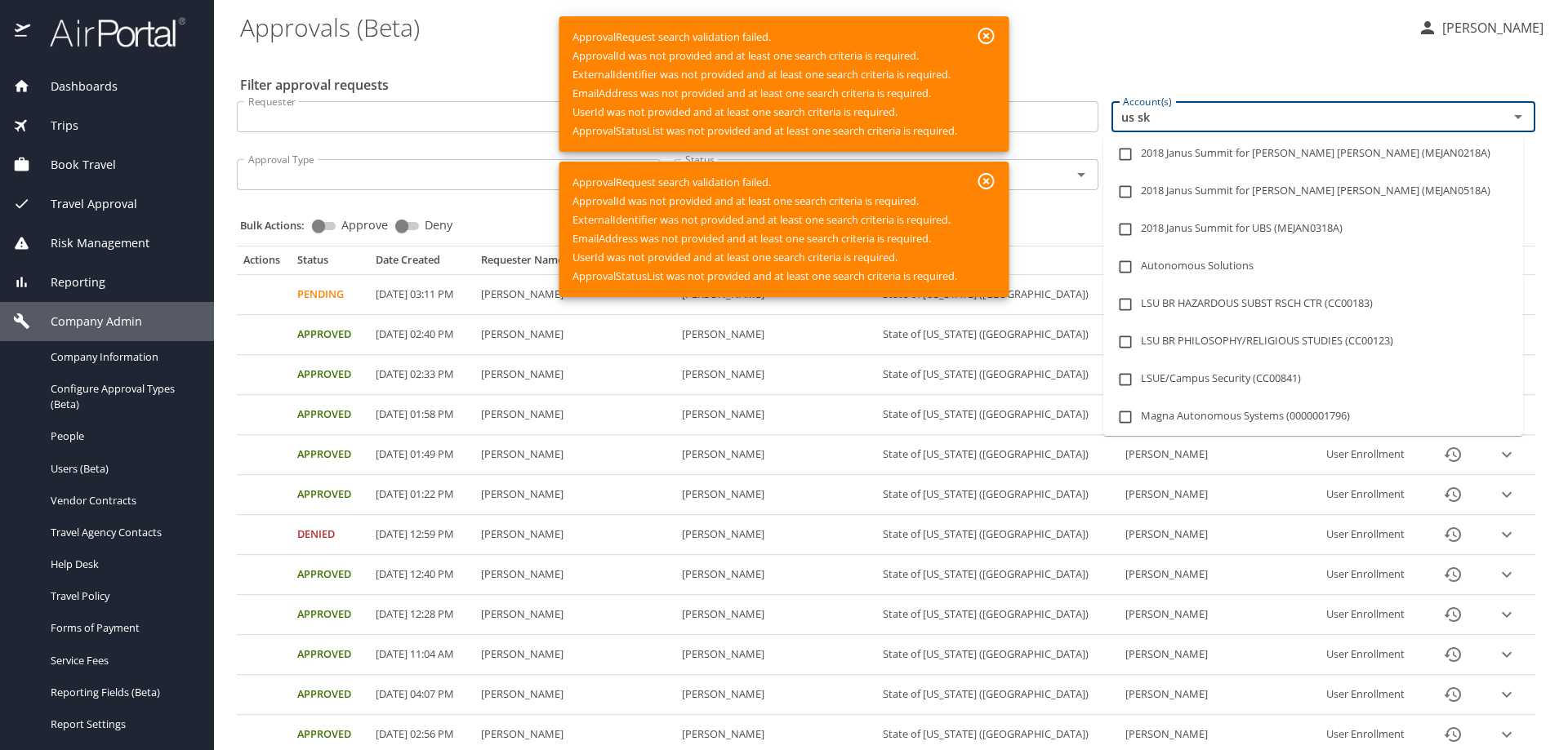
type input "us ski"
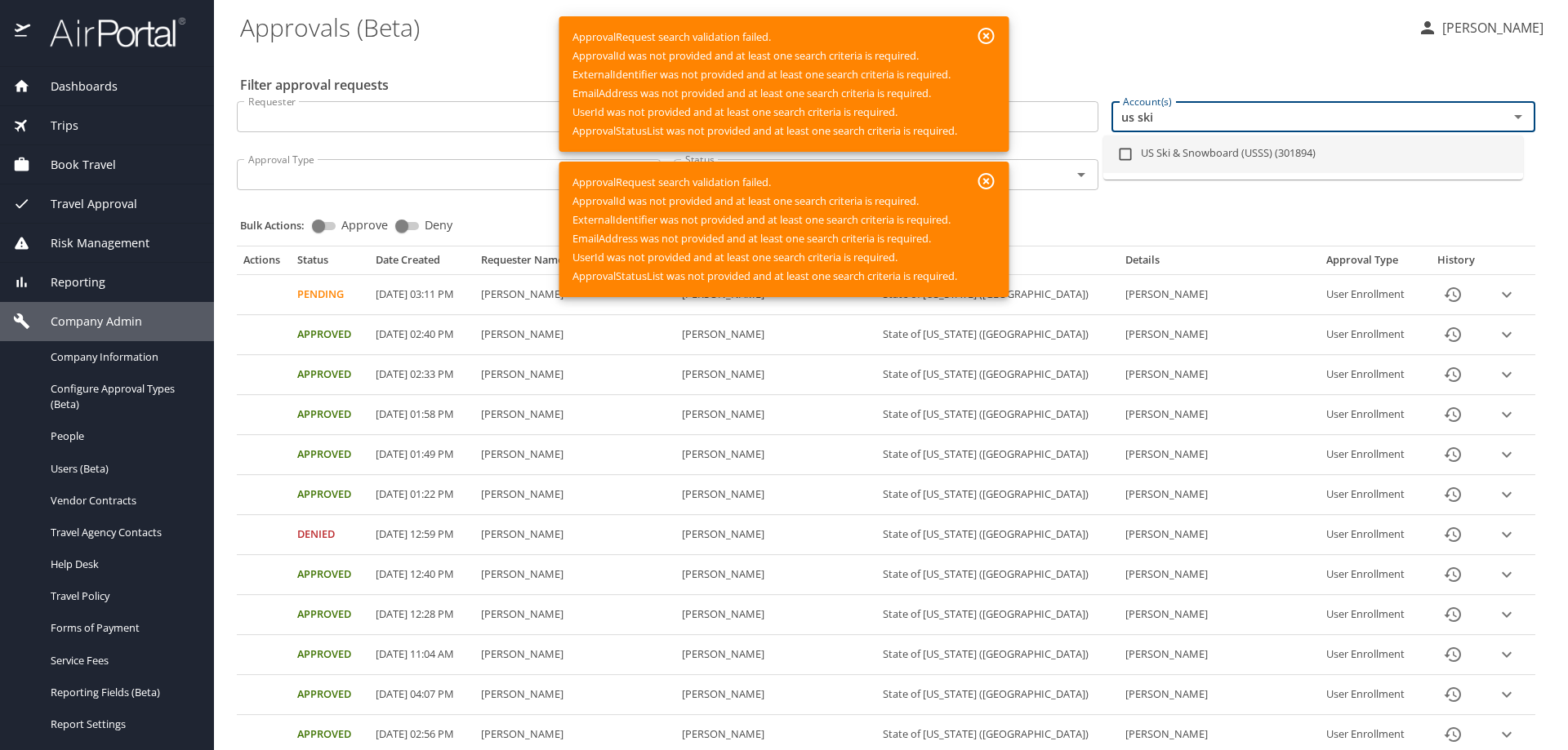
click at [1126, 155] on input "checkbox" at bounding box center [1124, 154] width 31 height 31
checkbox input "true"
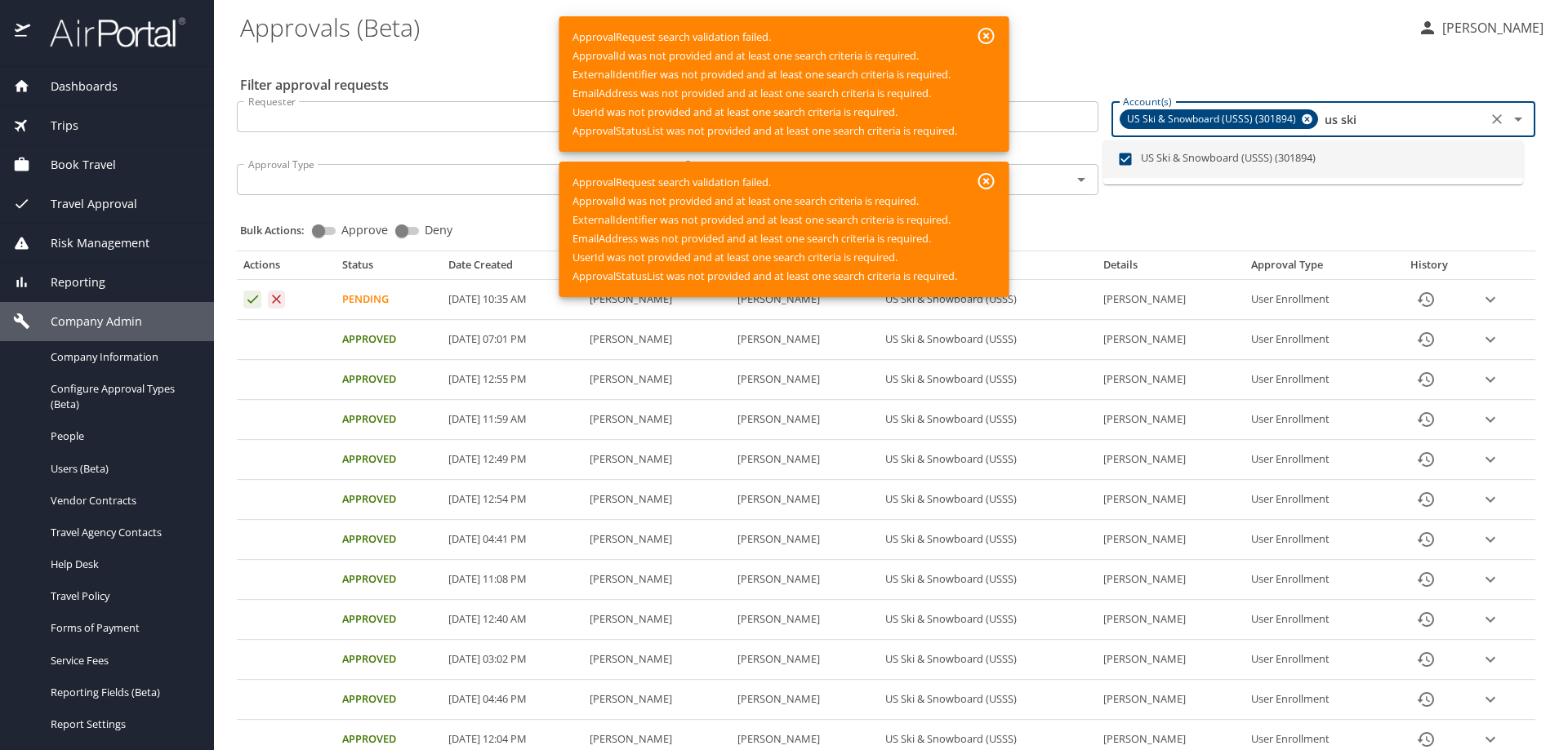
type input "us ski"
click at [988, 33] on icon "button" at bounding box center [986, 36] width 20 height 20
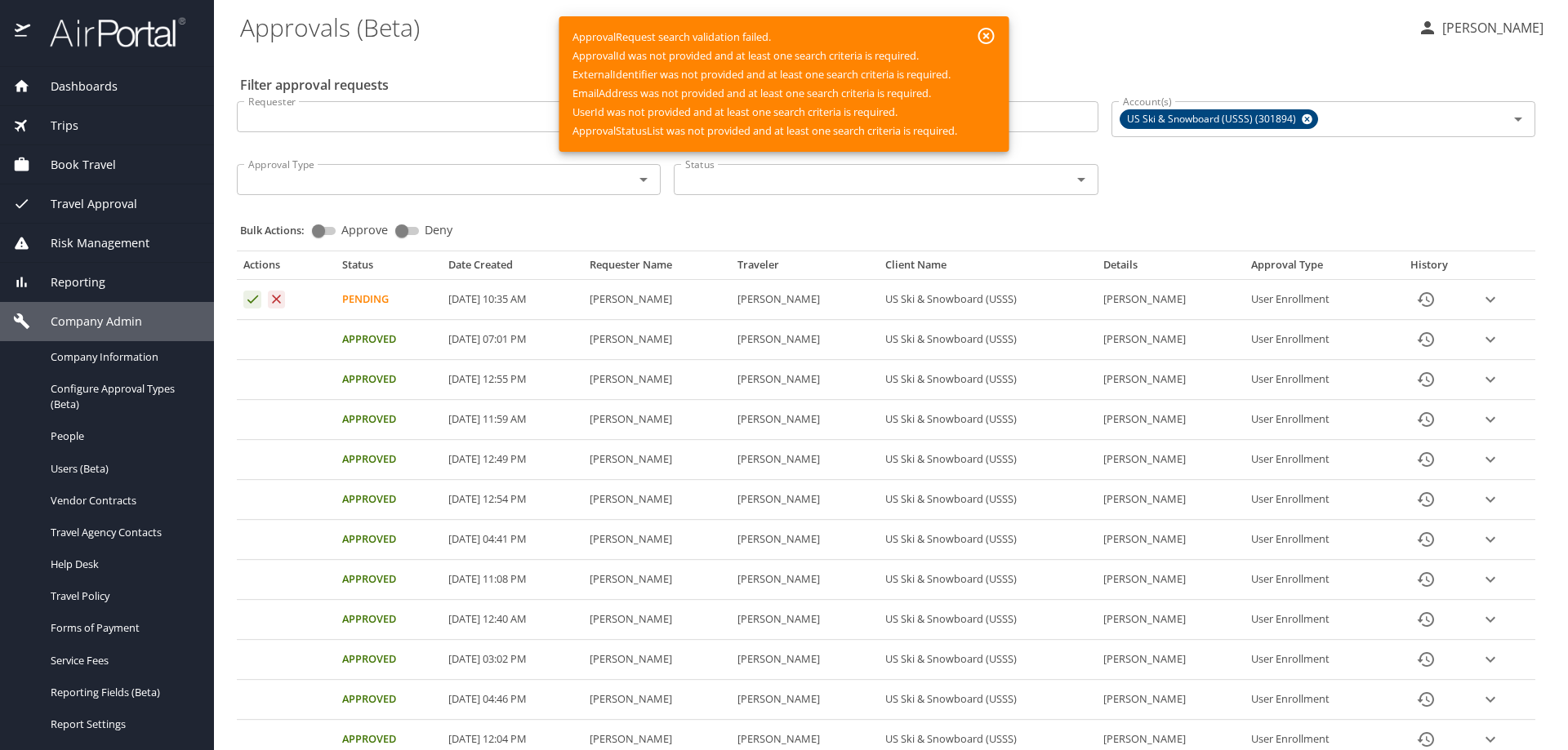
click at [989, 22] on button "button" at bounding box center [986, 36] width 33 height 29
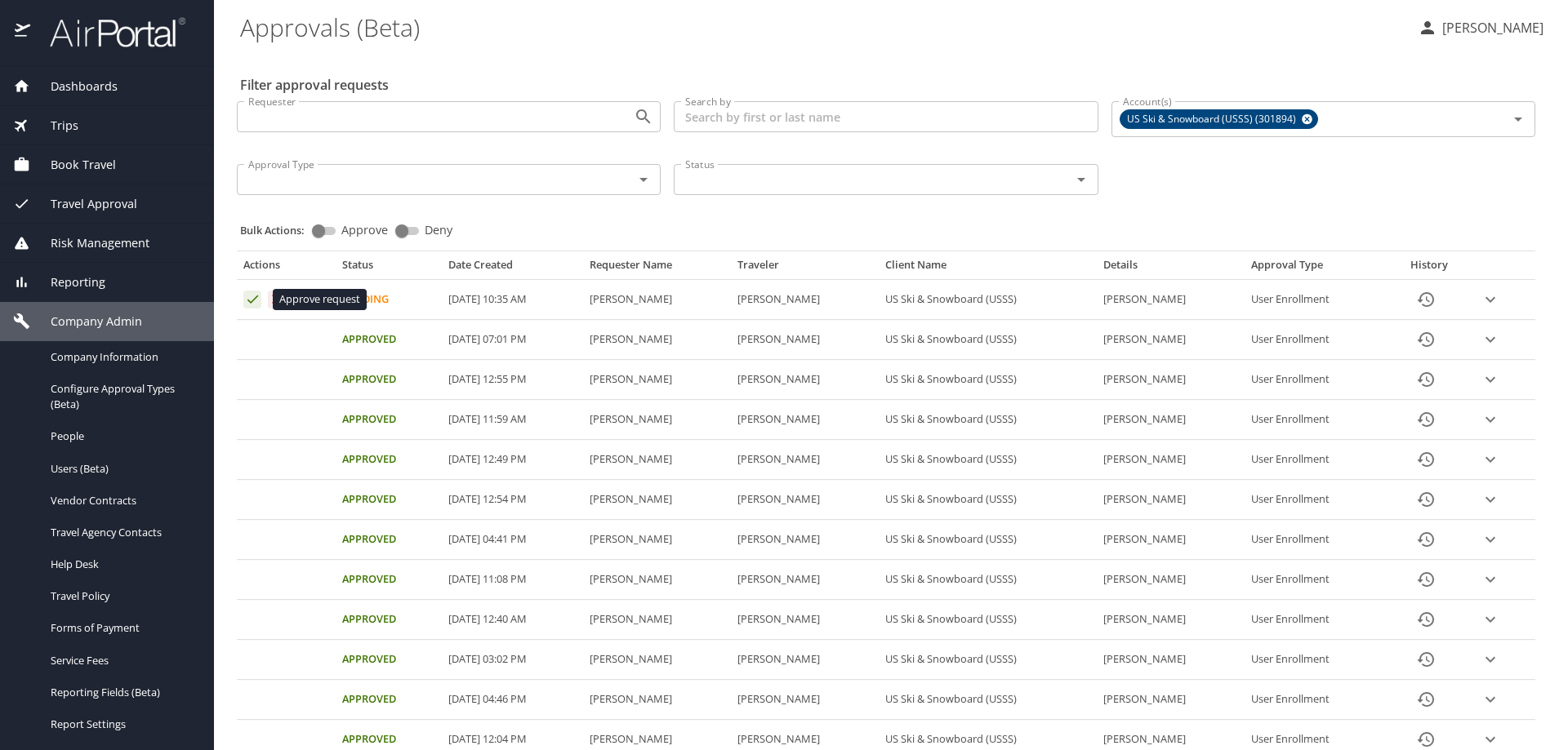
click at [256, 296] on icon "Approval table" at bounding box center [253, 299] width 16 height 16
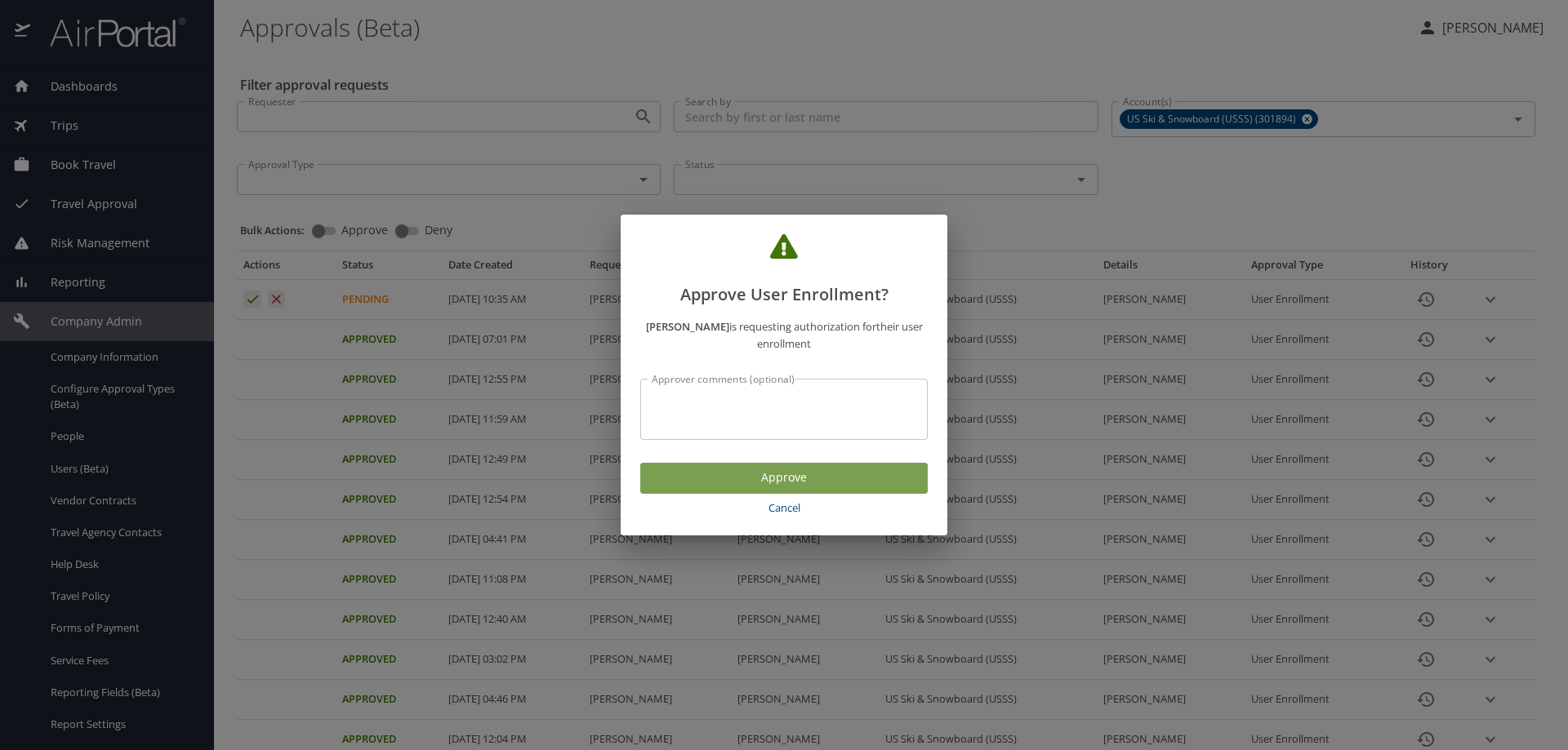
click at [811, 479] on span "Approve" at bounding box center [784, 478] width 261 height 21
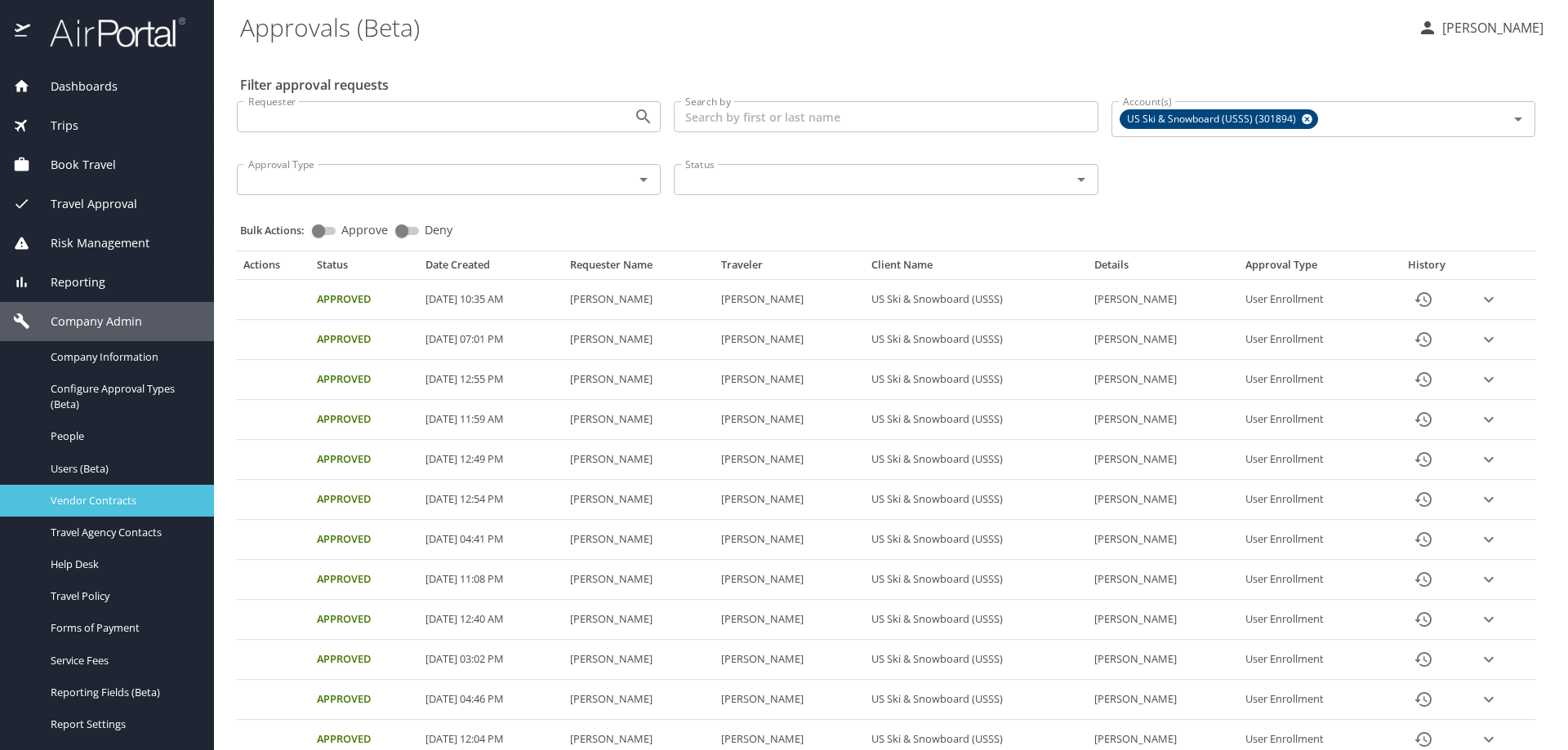
click at [116, 510] on link "Vendor Contracts" at bounding box center [107, 501] width 214 height 32
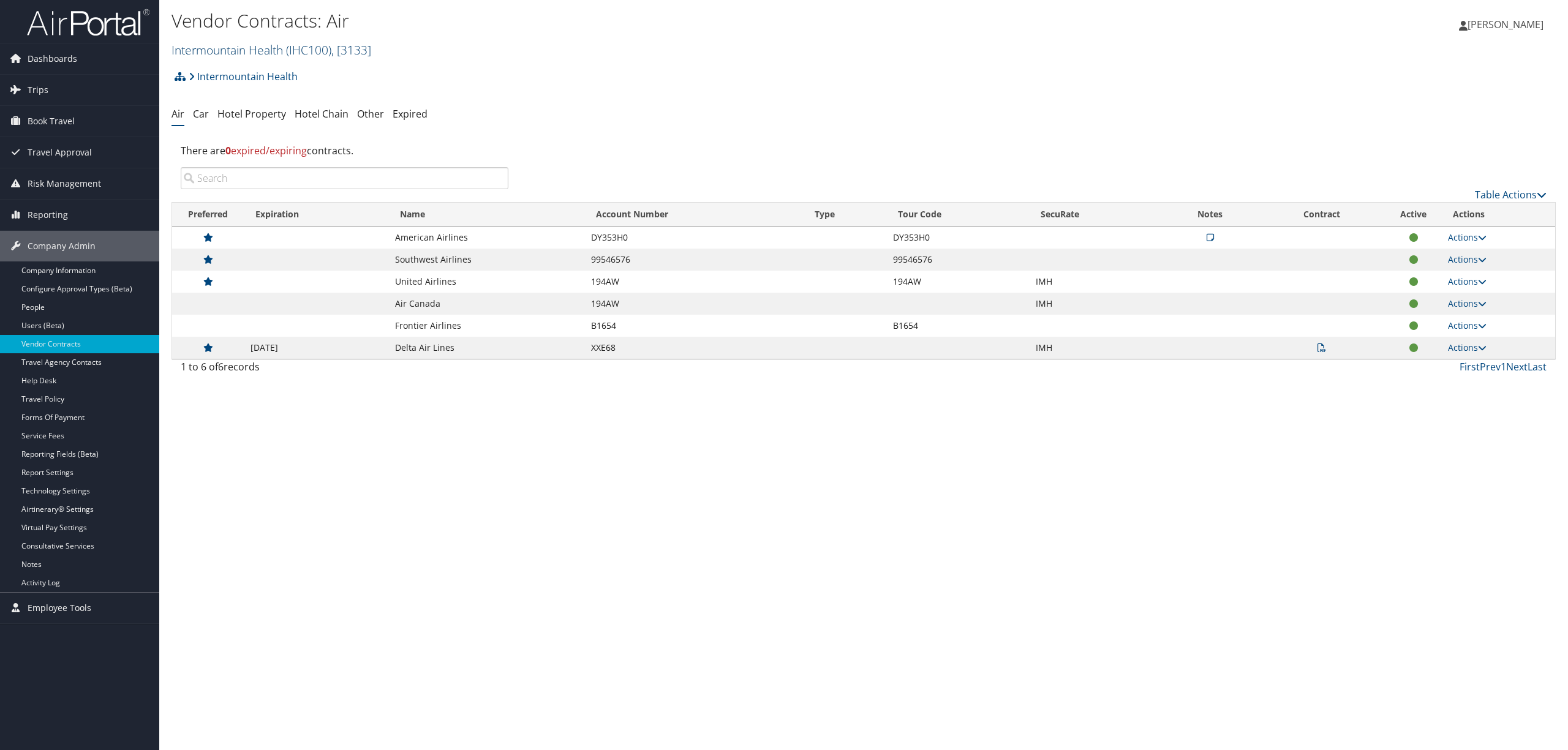
click at [348, 47] on span ", [ 3133 ]" at bounding box center [351, 49] width 39 height 16
click at [295, 74] on input "search" at bounding box center [252, 73] width 161 height 23
type input "agreserves"
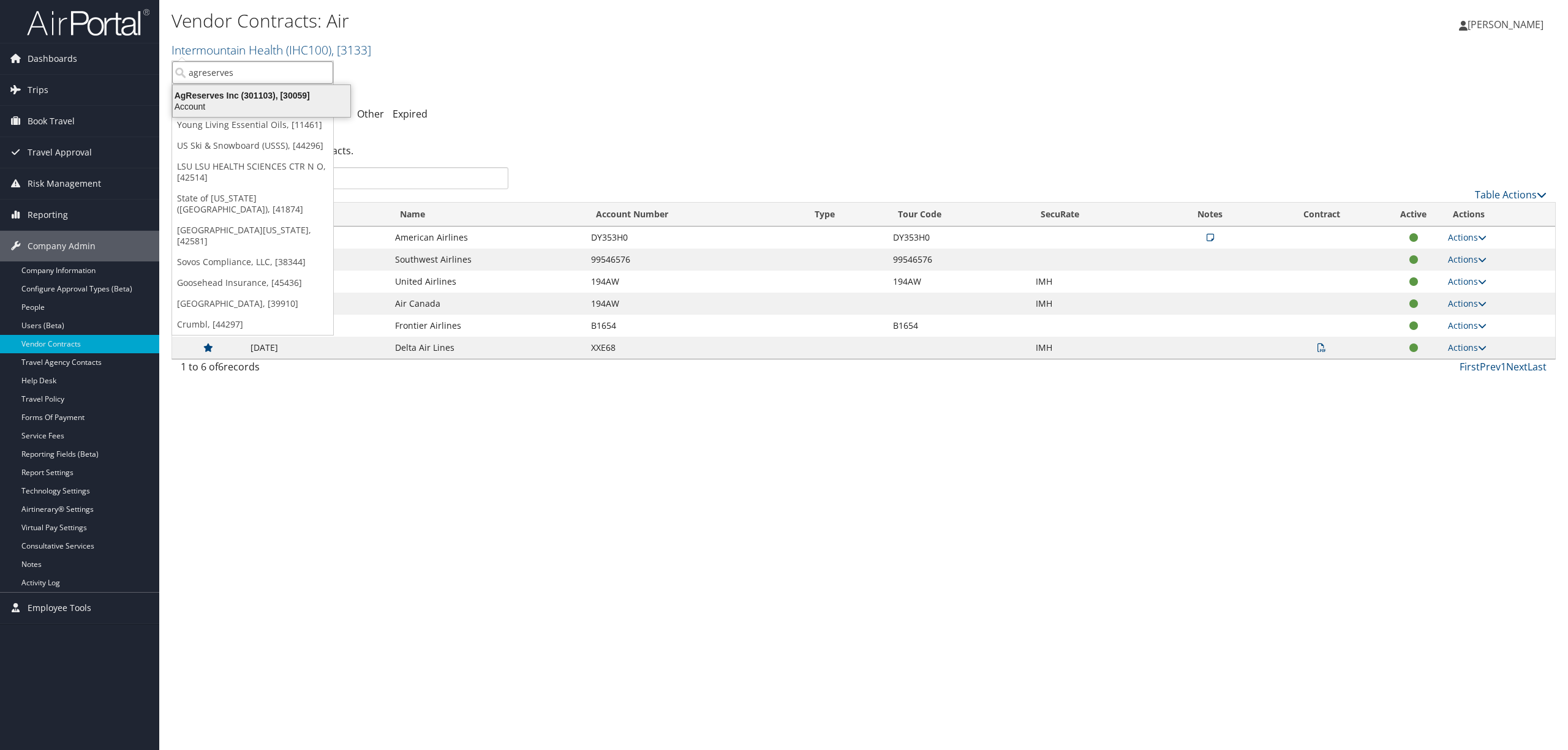
click at [276, 93] on div "AgReserves Inc (301103), [30059]" at bounding box center [262, 96] width 192 height 11
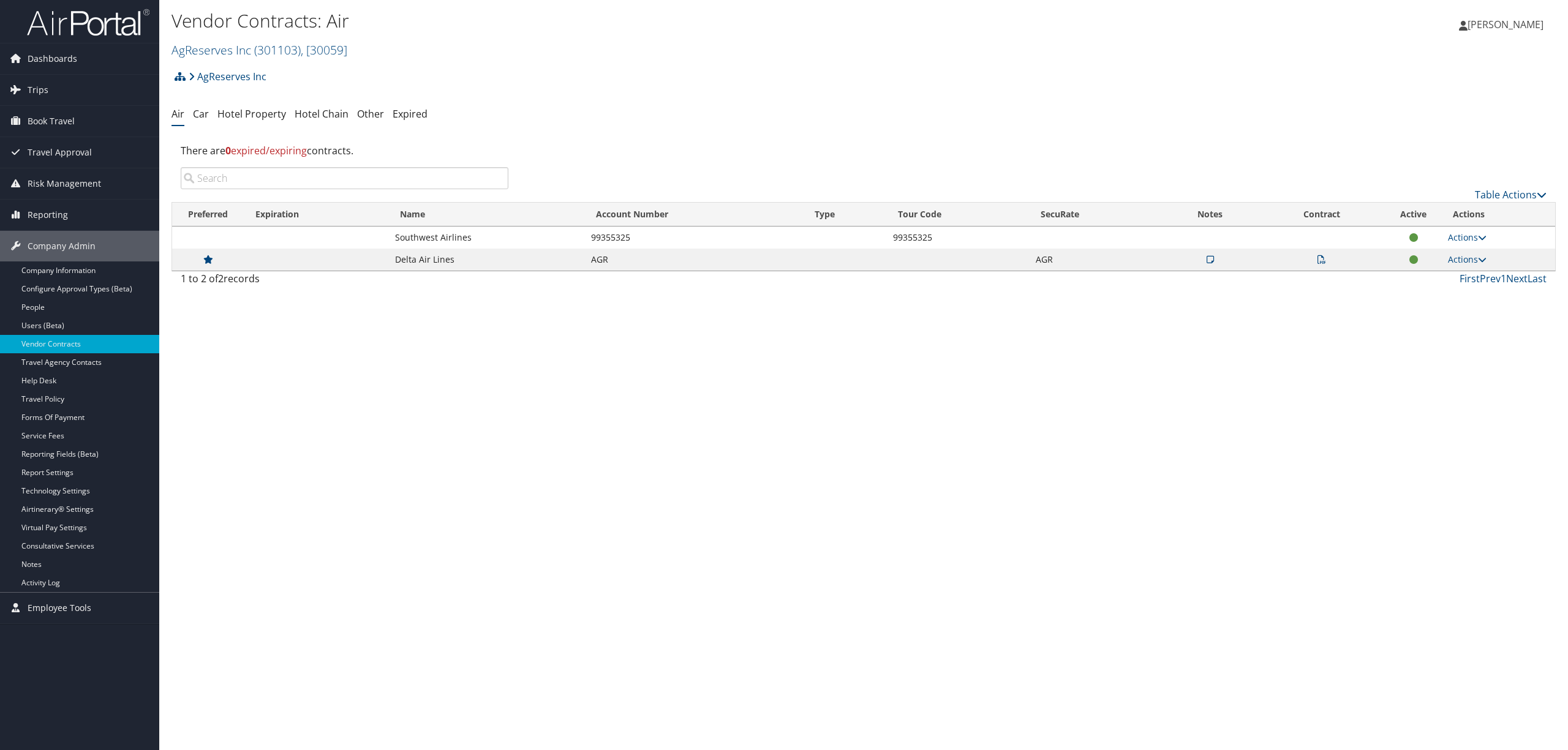
click at [1321, 263] on icon at bounding box center [1321, 259] width 8 height 8
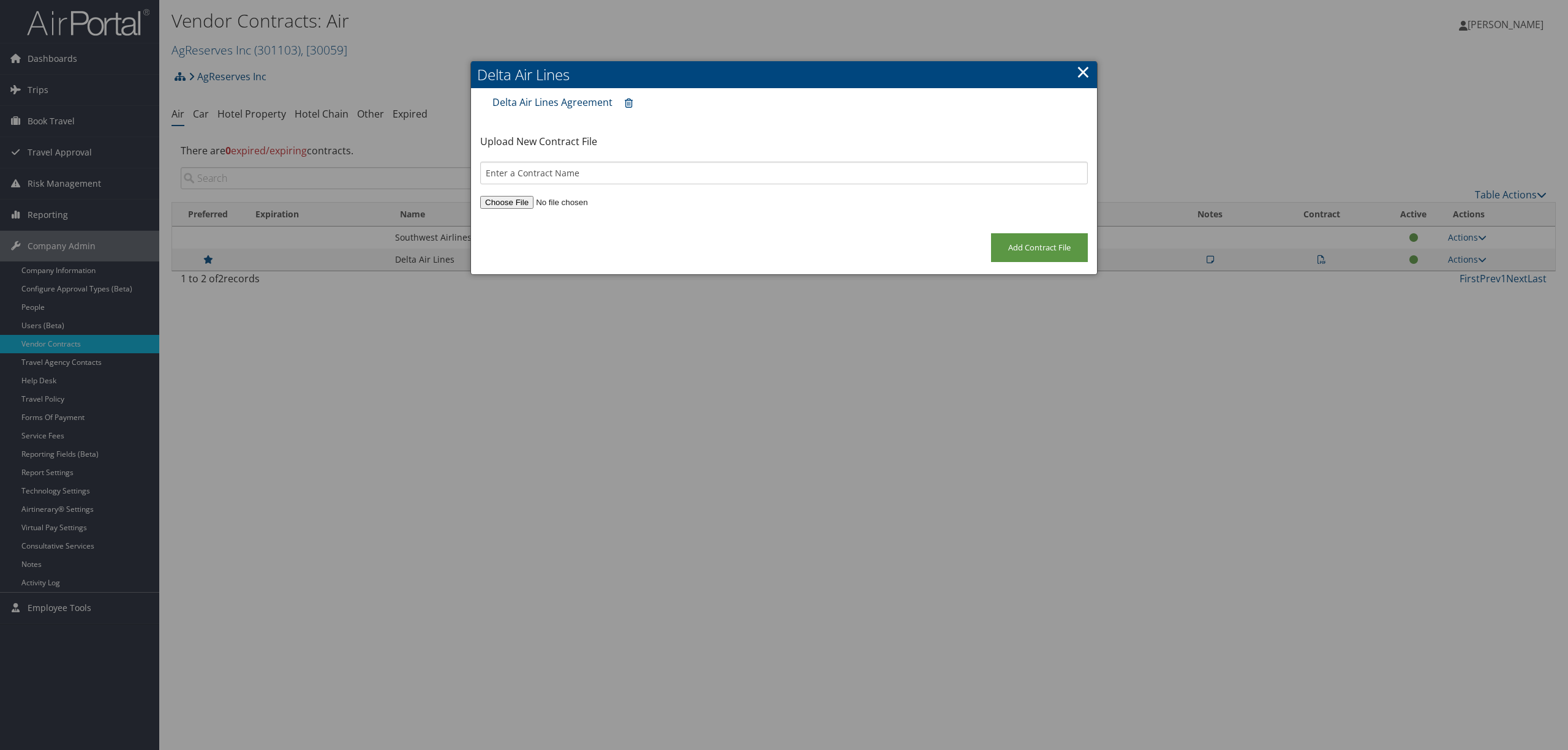
click at [576, 96] on link "Delta Air Lines Agreement" at bounding box center [552, 102] width 120 height 13
click at [1083, 72] on link "×" at bounding box center [1083, 71] width 14 height 25
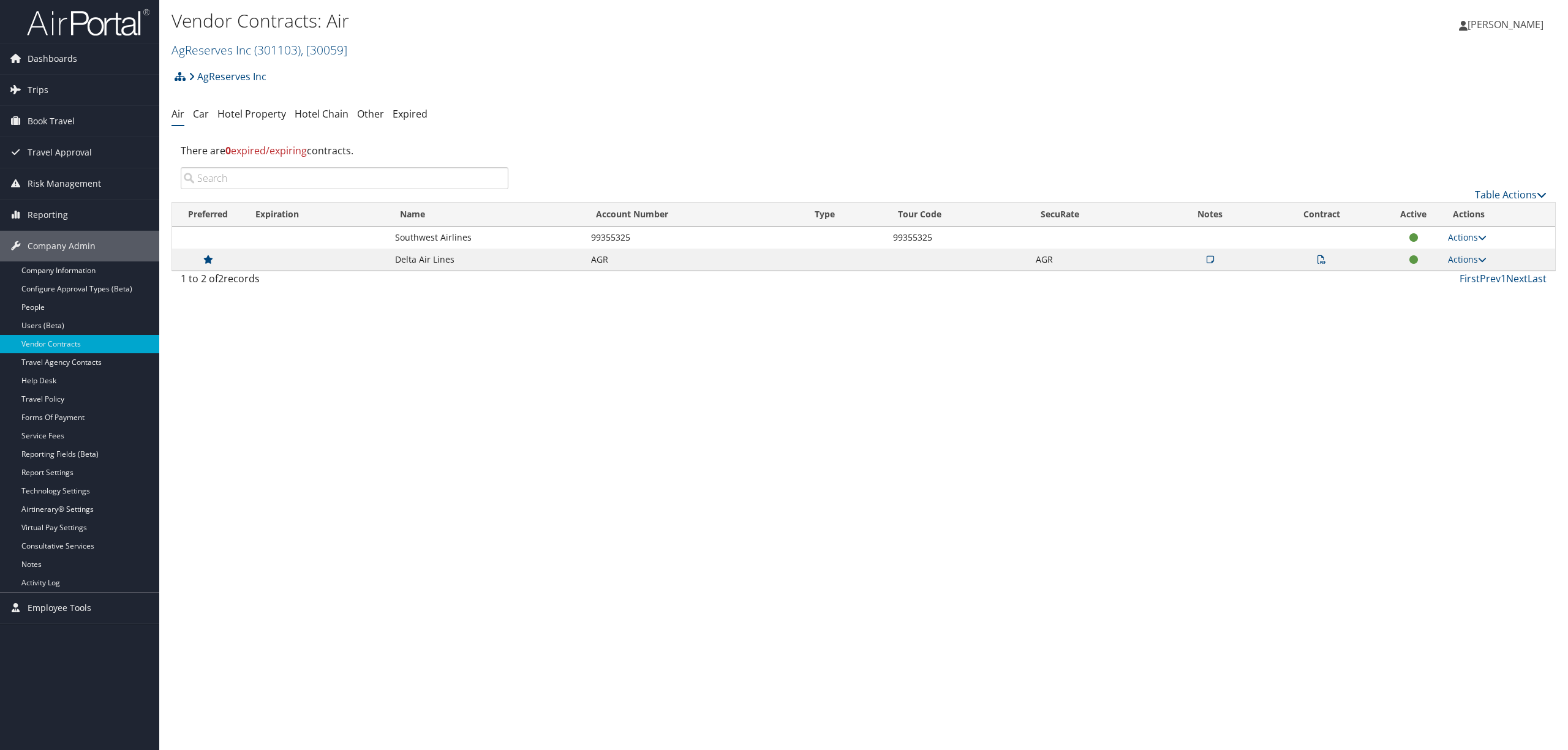
click at [353, 47] on h2 "AgReserves Inc ( 301103 ) , [ 30059 ]" at bounding box center [632, 49] width 923 height 21
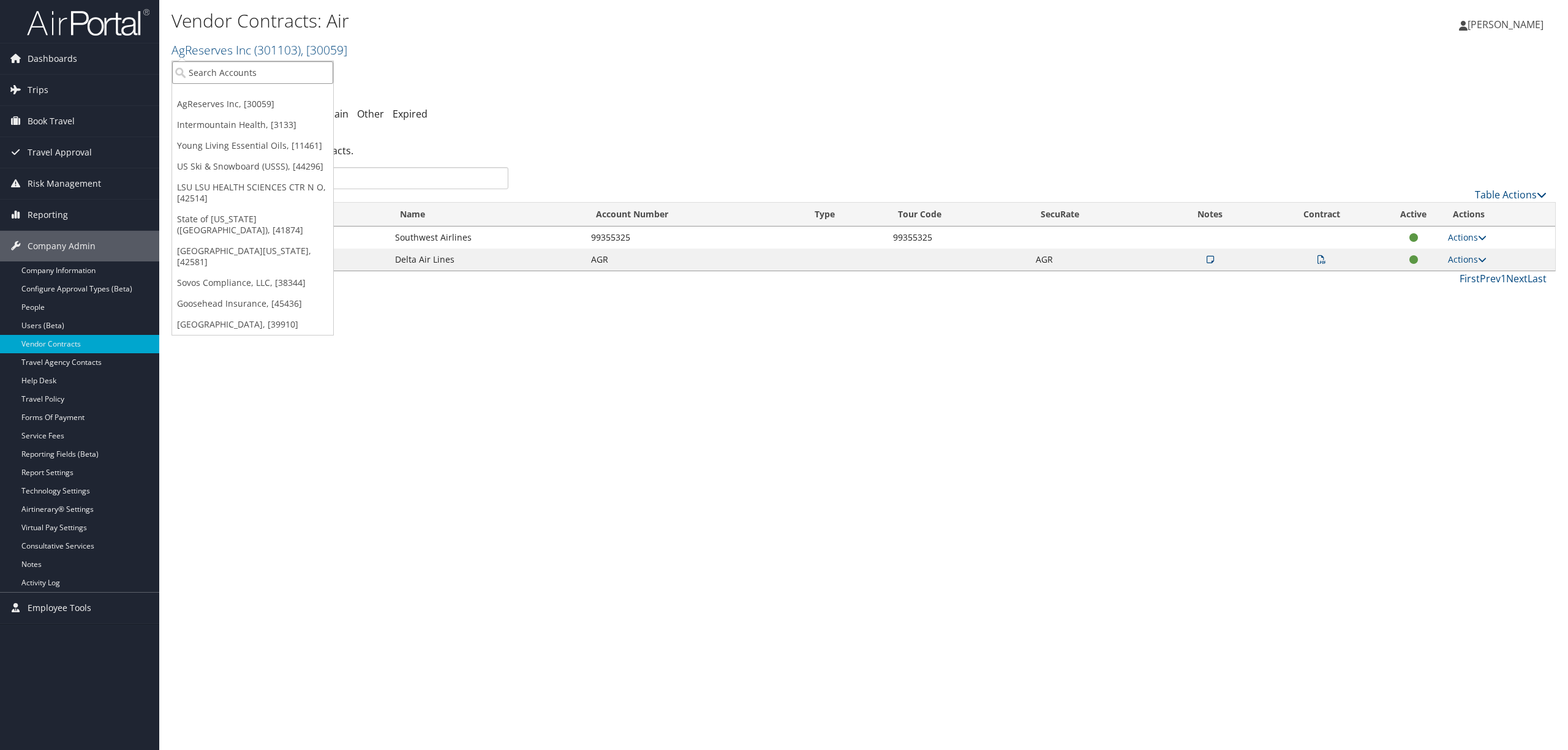
click at [307, 68] on input "search" at bounding box center [252, 73] width 161 height 23
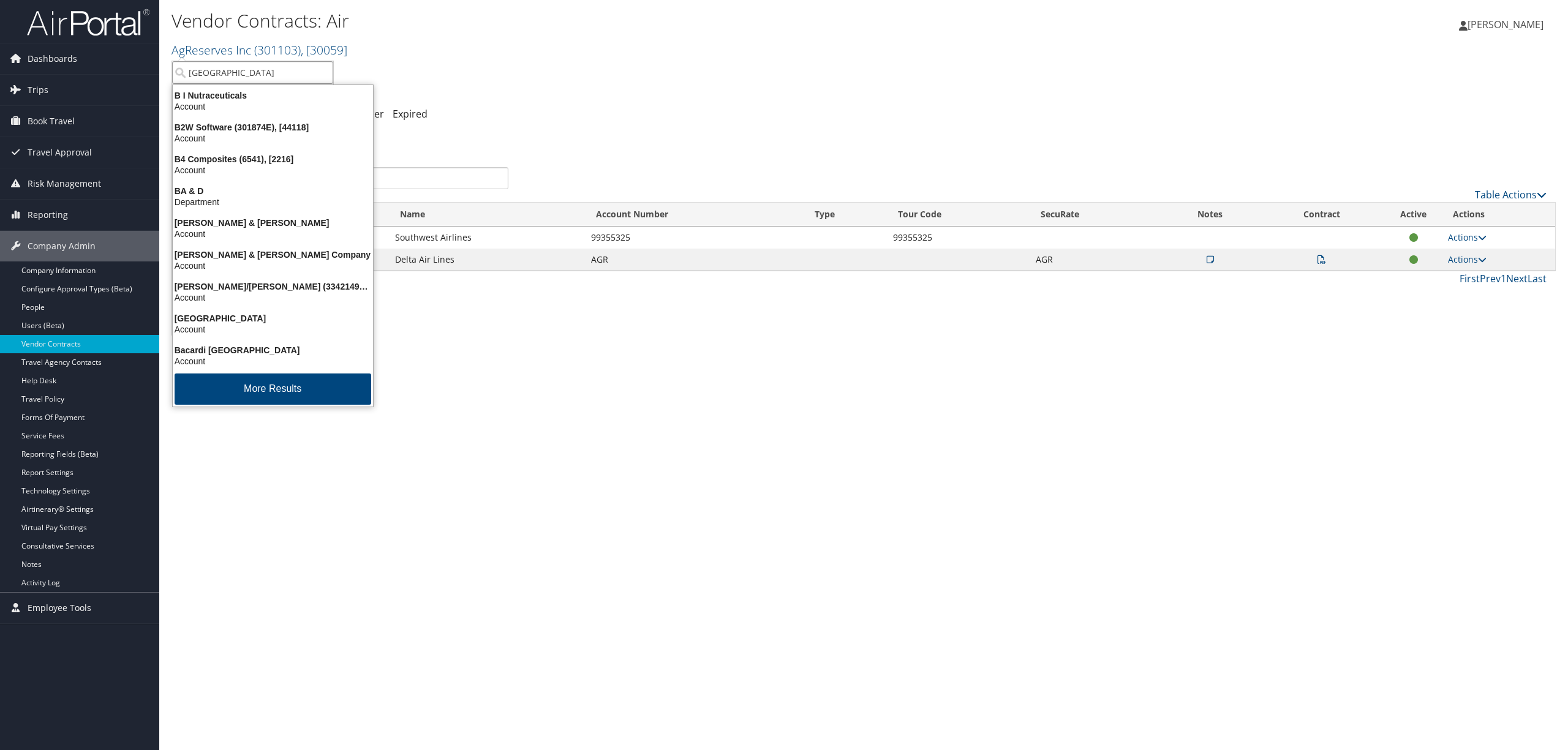
type input "bonne"
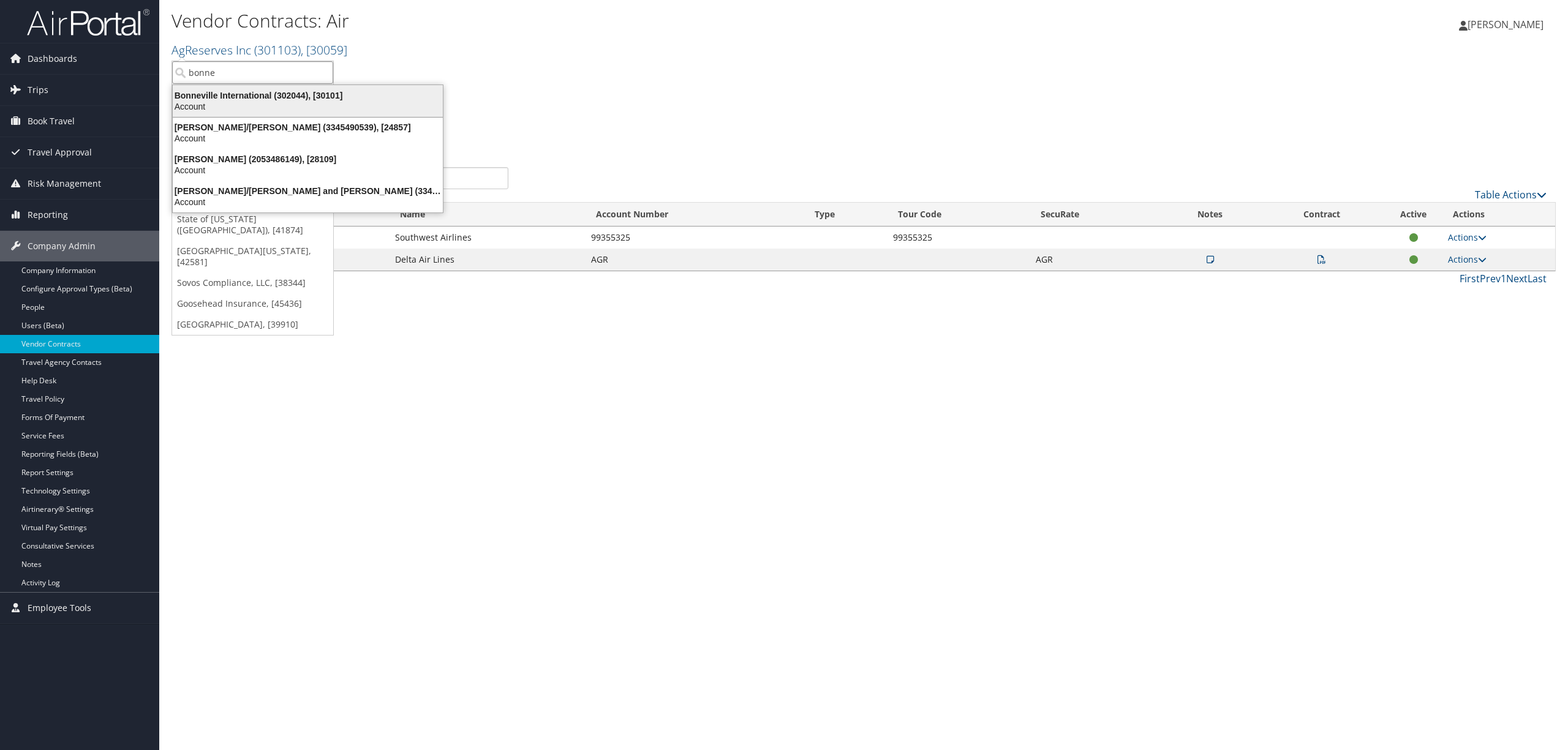
click at [289, 104] on div "Account" at bounding box center [308, 106] width 285 height 11
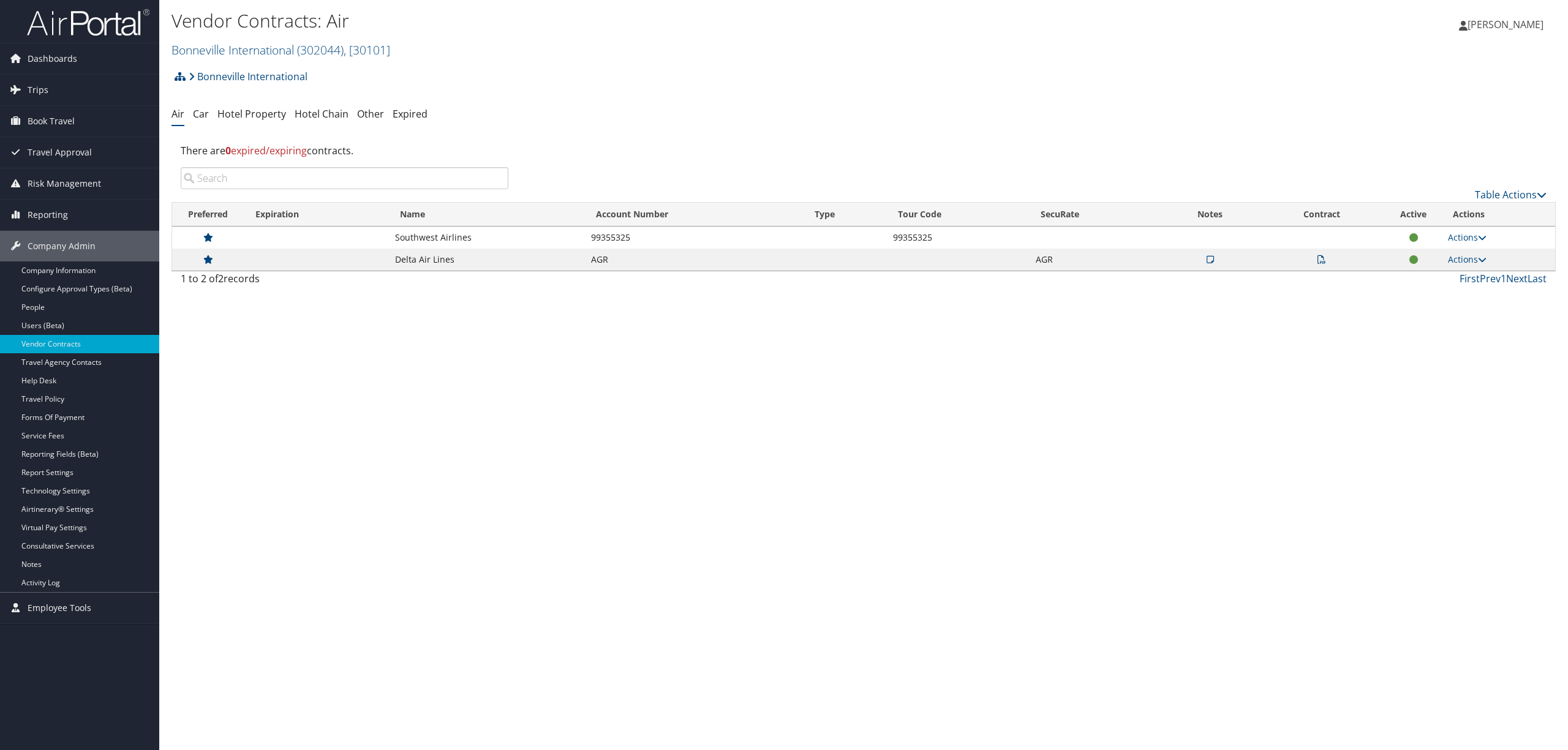
click at [1323, 258] on icon at bounding box center [1321, 259] width 8 height 8
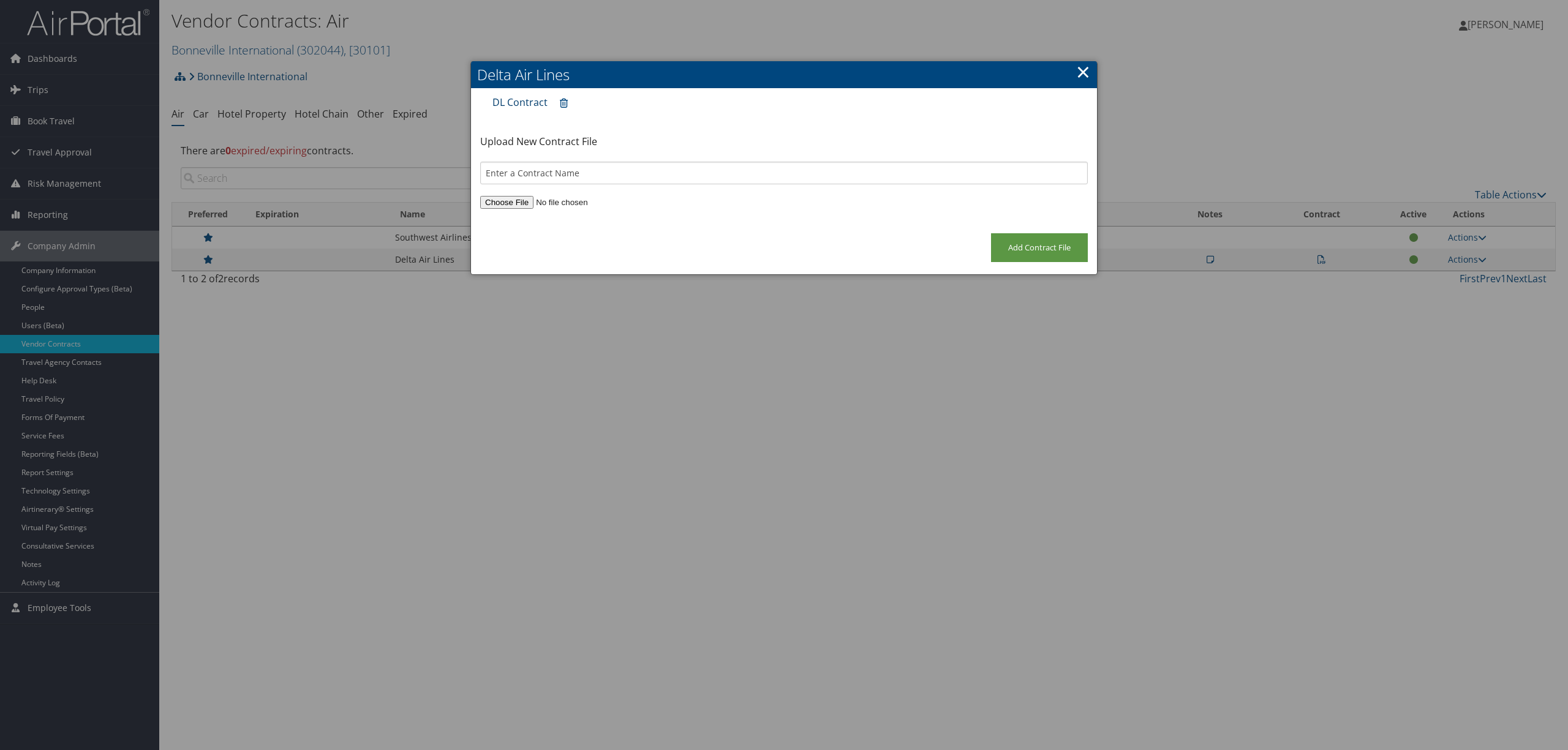
click at [527, 99] on link "DL Contract" at bounding box center [520, 102] width 55 height 13
click at [1077, 72] on link "×" at bounding box center [1083, 71] width 14 height 25
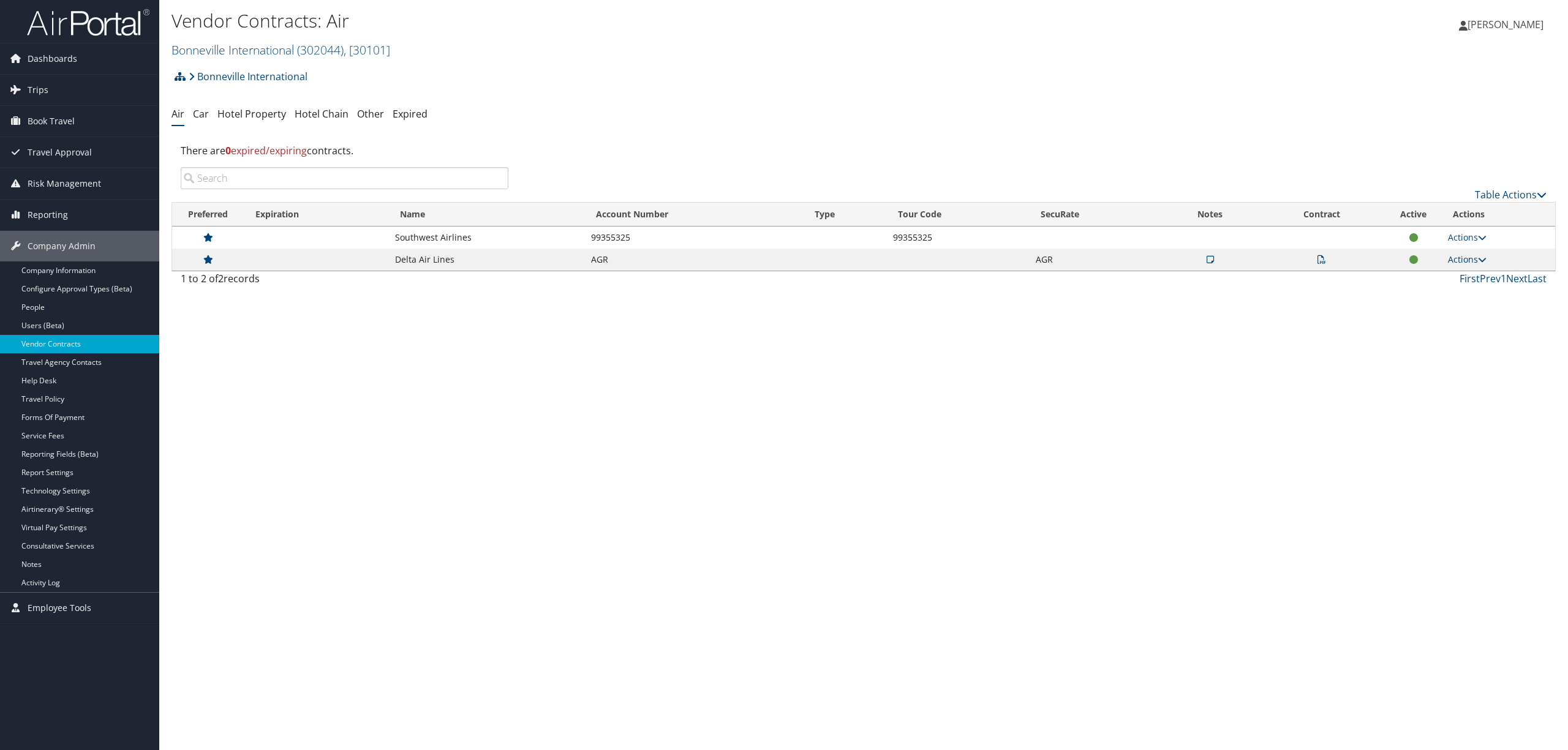
click at [1463, 257] on link "Actions" at bounding box center [1466, 259] width 39 height 12
click at [1451, 319] on link "Edit Contract" at bounding box center [1442, 320] width 82 height 21
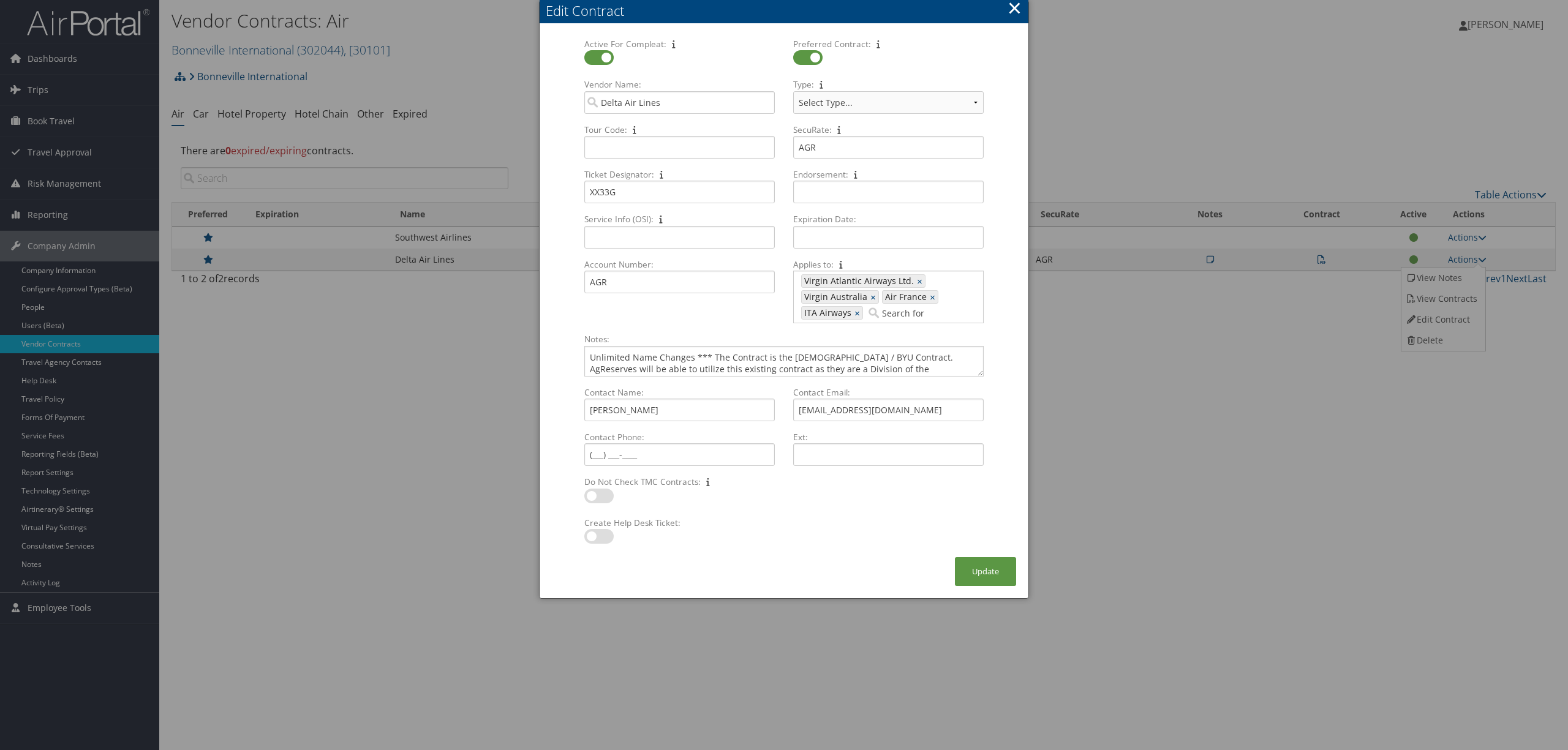
select select "[object Object]"
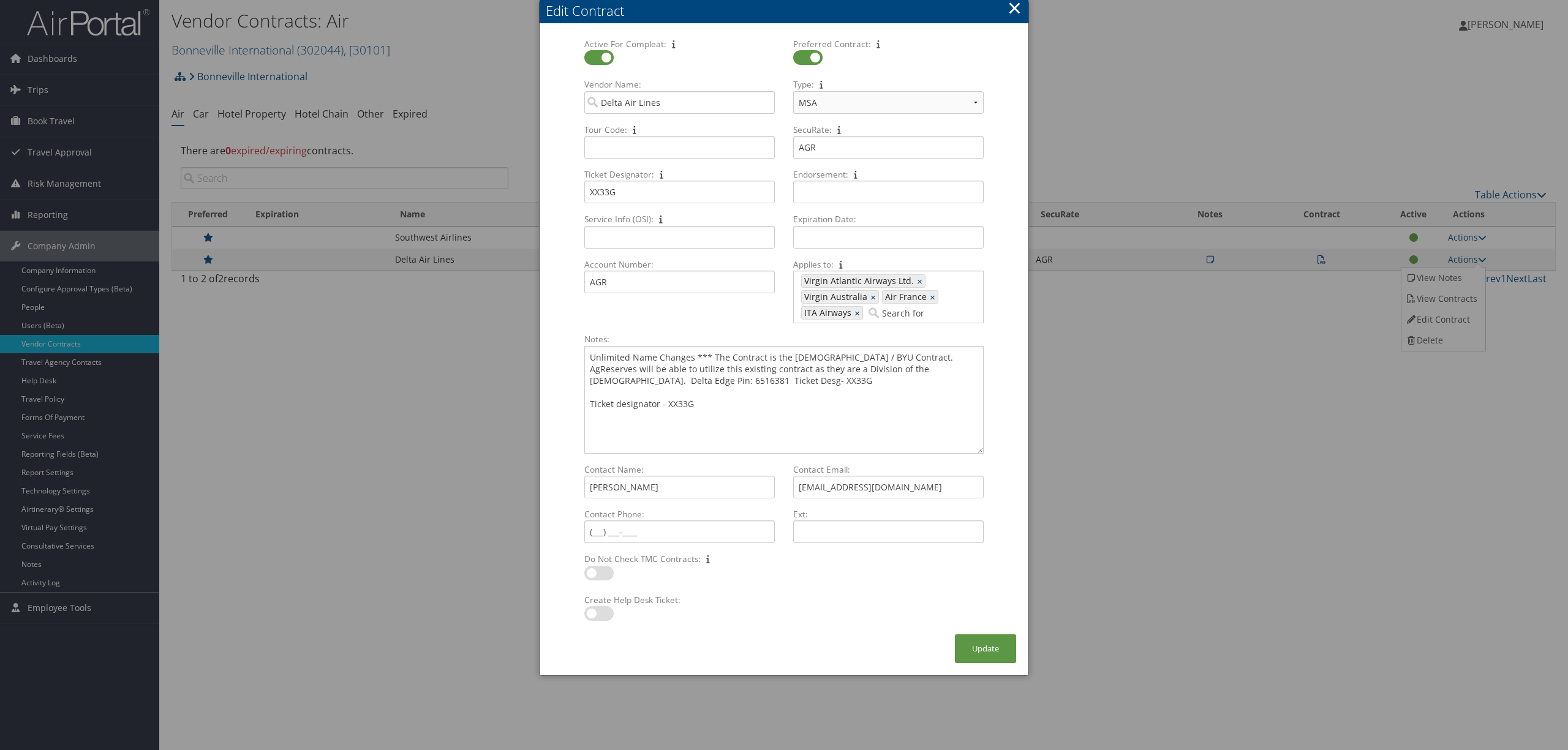
drag, startPoint x: 980, startPoint y: 375, endPoint x: 1035, endPoint y: 451, distance: 93.8
click at [1035, 451] on body "Menu Dashboards ► AirPortal 360™ (Manager) AirPortal 360™ (Agent) My Travel Das…" at bounding box center [784, 375] width 1568 height 750
click at [1017, 5] on button "×" at bounding box center [1015, 8] width 14 height 25
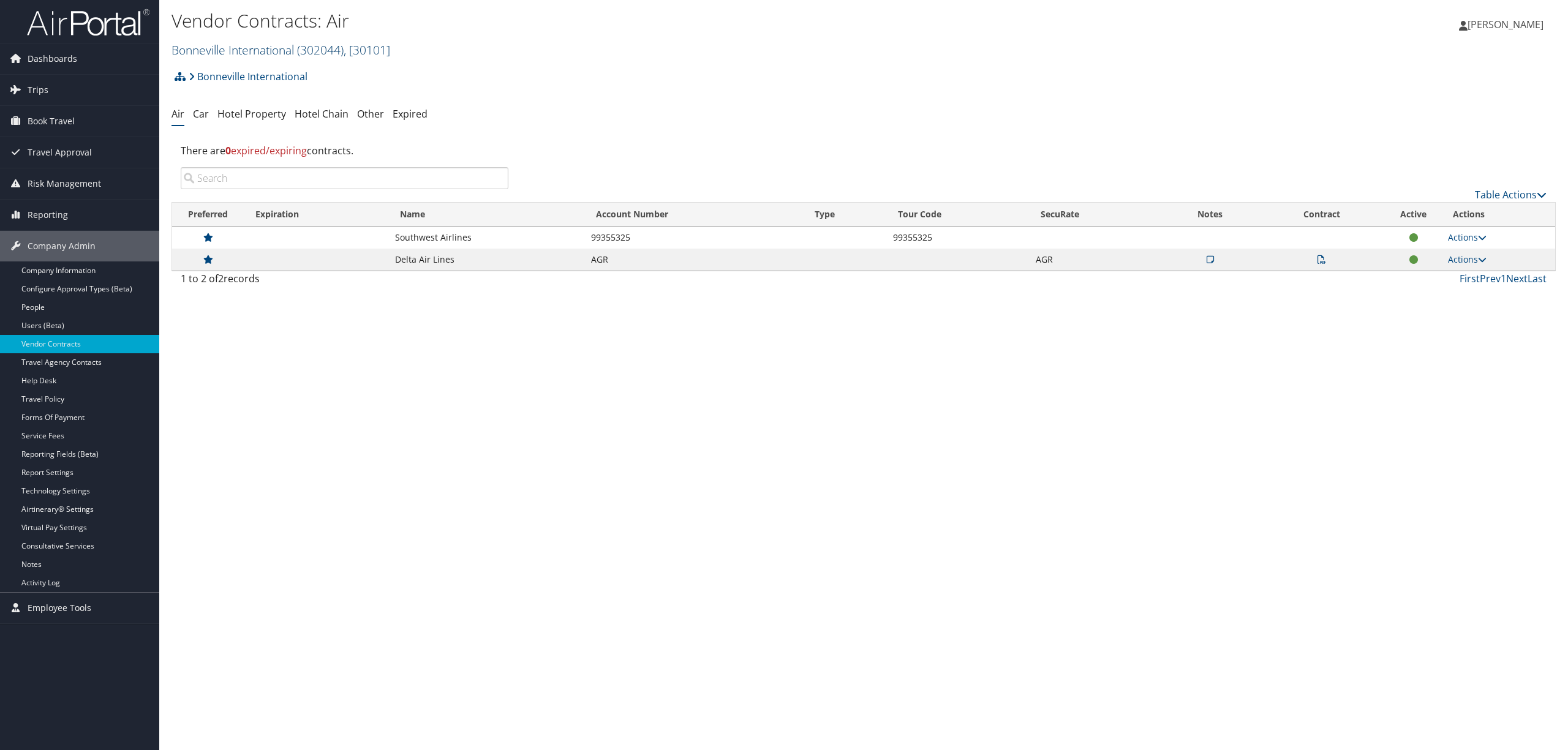
click at [255, 47] on link "Bonneville International ( 302044 ) , [ 30101 ]" at bounding box center [281, 49] width 219 height 16
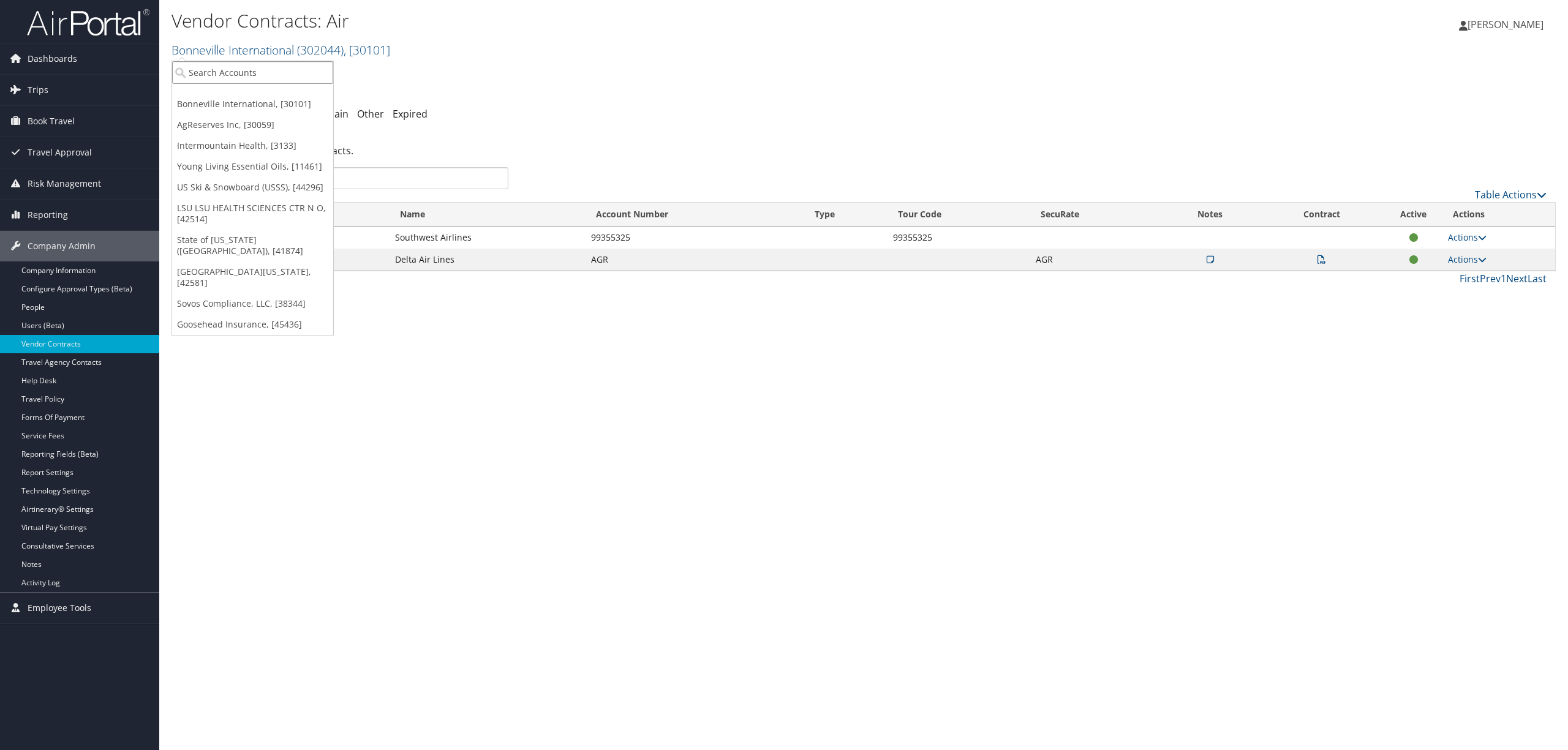
click at [250, 71] on input "search" at bounding box center [252, 73] width 161 height 23
type input "agreserves"
click at [250, 99] on div "AgReserves Inc (301103), [30059]" at bounding box center [262, 96] width 192 height 11
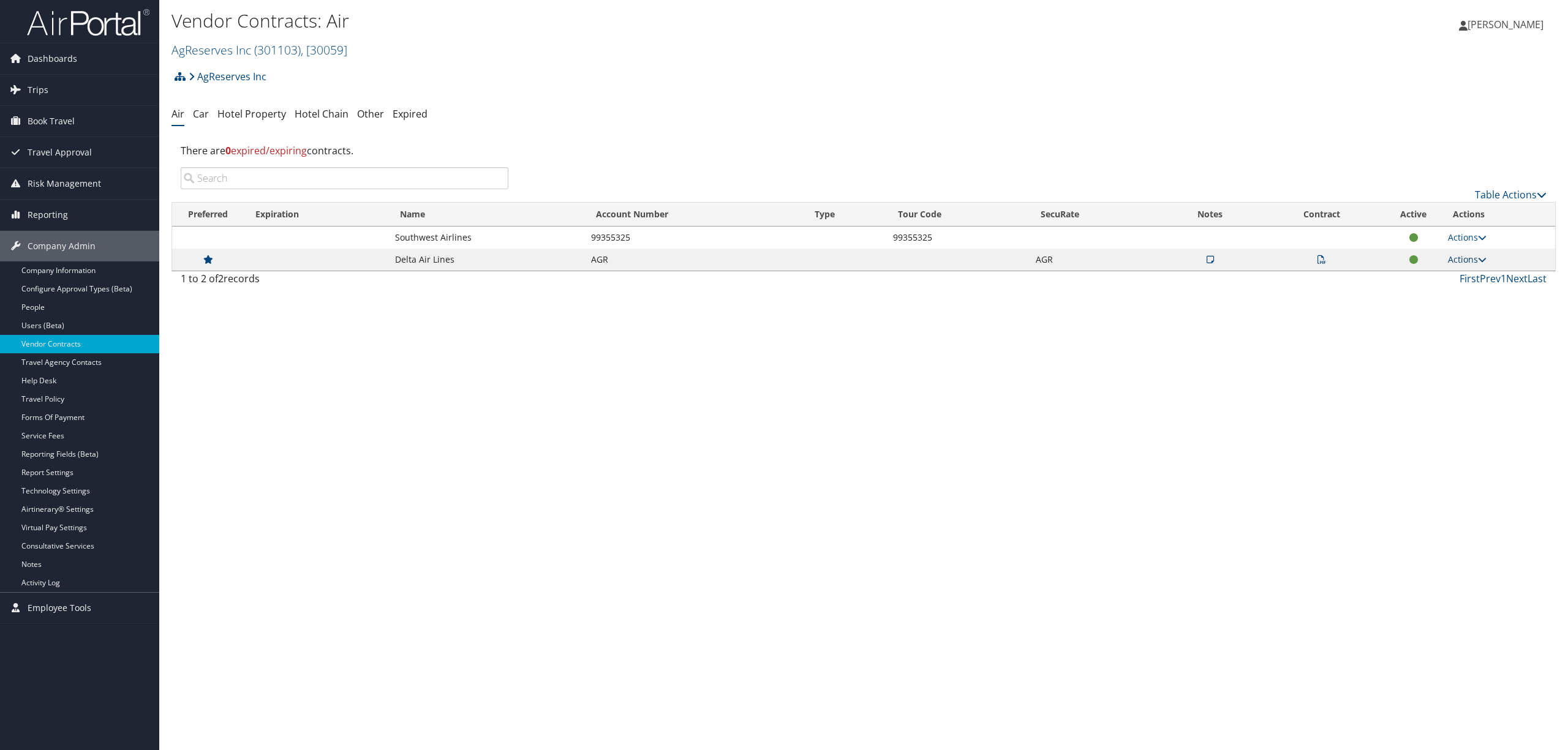
click at [1480, 258] on icon at bounding box center [1482, 259] width 8 height 8
click at [1448, 316] on link "Edit Contract" at bounding box center [1442, 320] width 82 height 21
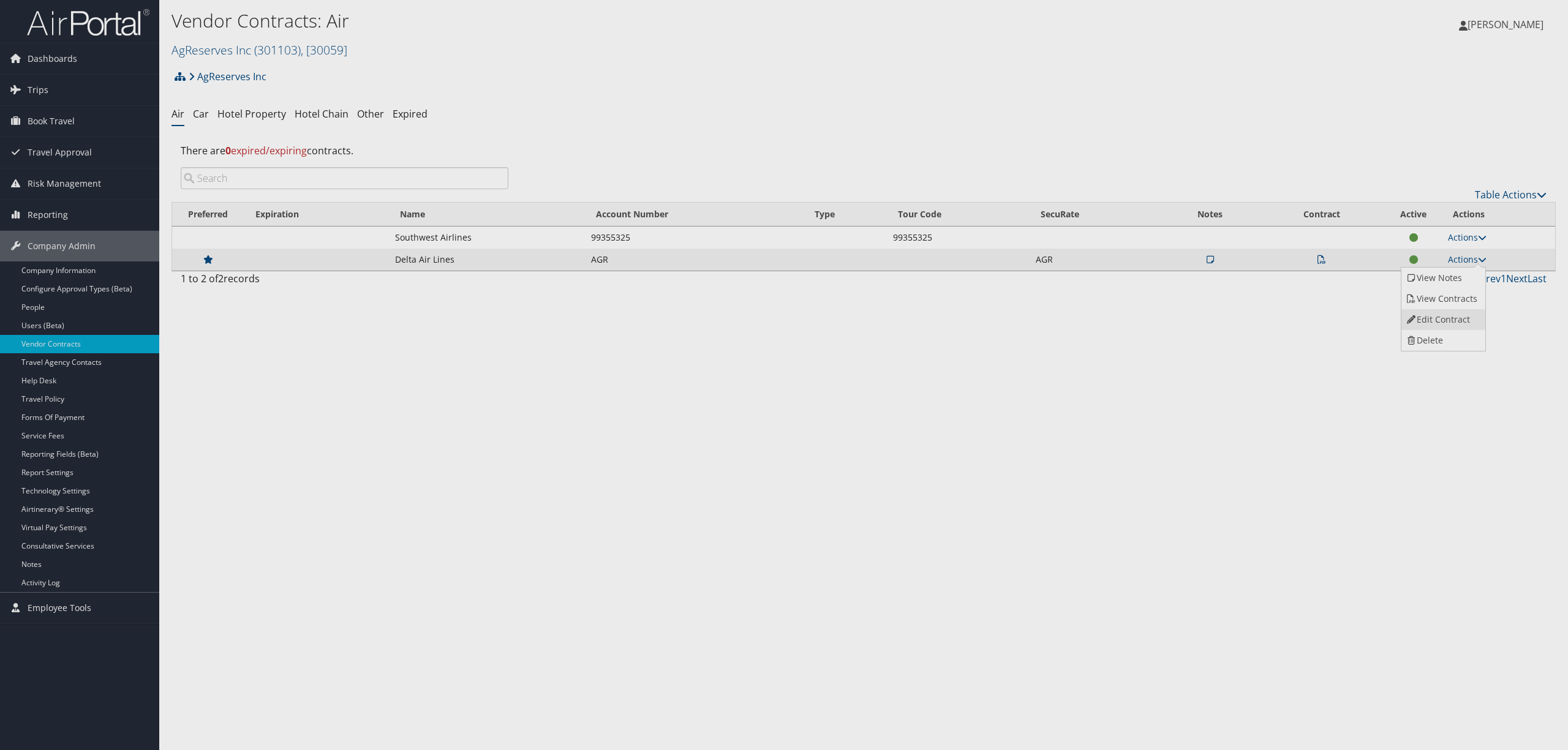
select select "[object Object]"
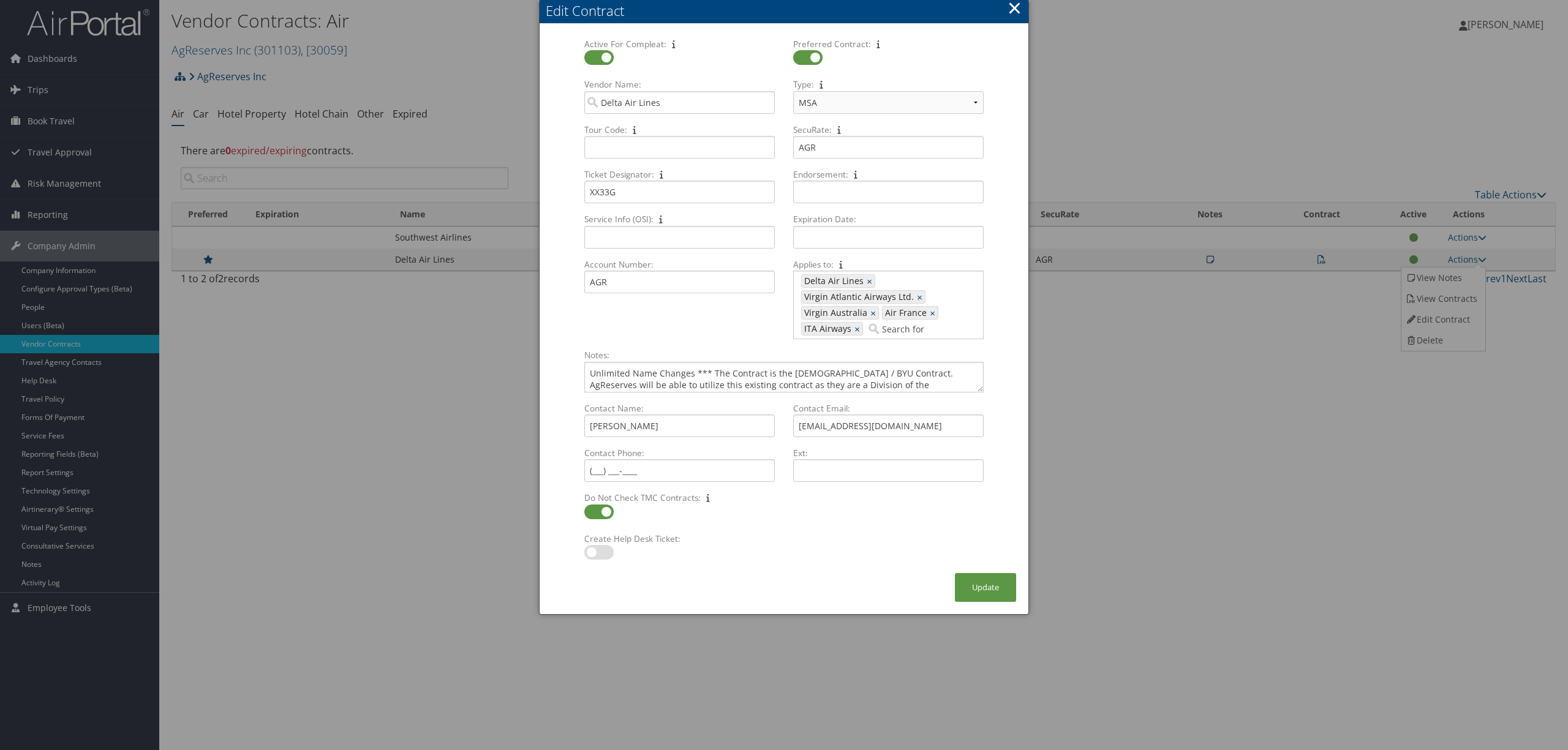
click at [1020, 8] on button "×" at bounding box center [1015, 8] width 14 height 25
